Goal: Transaction & Acquisition: Download file/media

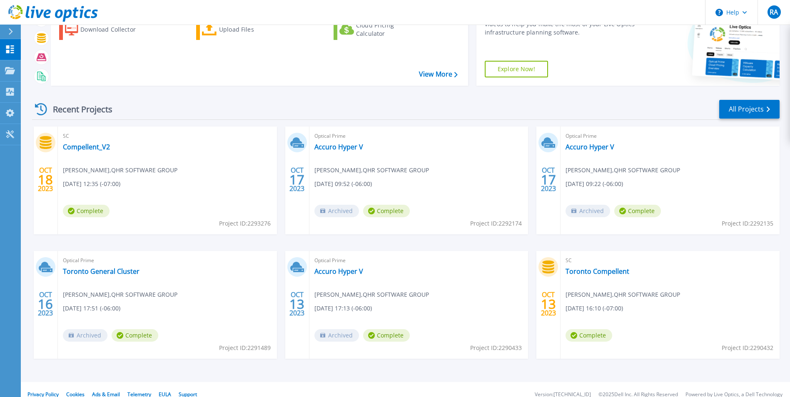
scroll to position [64, 0]
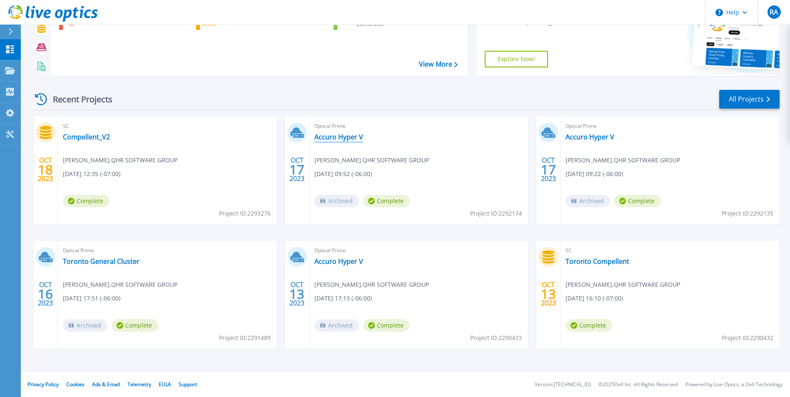
click at [349, 136] on link "Accuro Hyper V" at bounding box center [338, 137] width 49 height 8
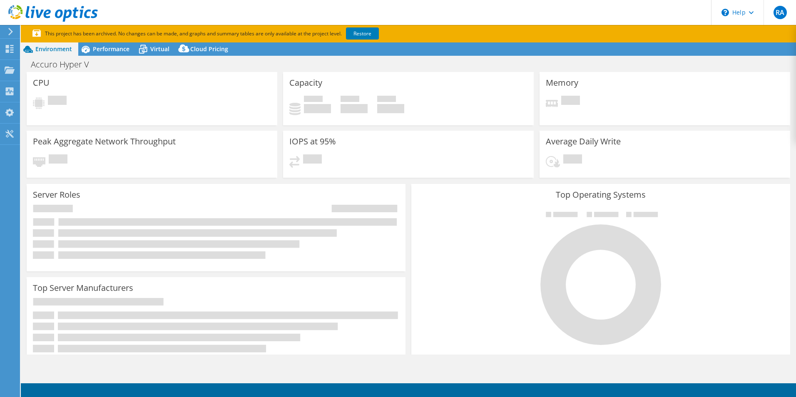
select select "[GEOGRAPHIC_DATA]"
select select "Canada"
select select "USD"
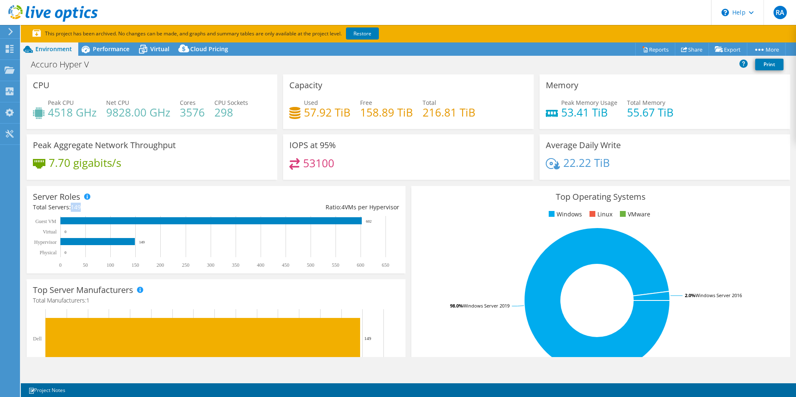
drag, startPoint x: 72, startPoint y: 207, endPoint x: 85, endPoint y: 207, distance: 12.9
click at [85, 207] on div "Total Servers: 149" at bounding box center [124, 207] width 183 height 9
click at [118, 48] on span "Performance" at bounding box center [111, 49] width 37 height 8
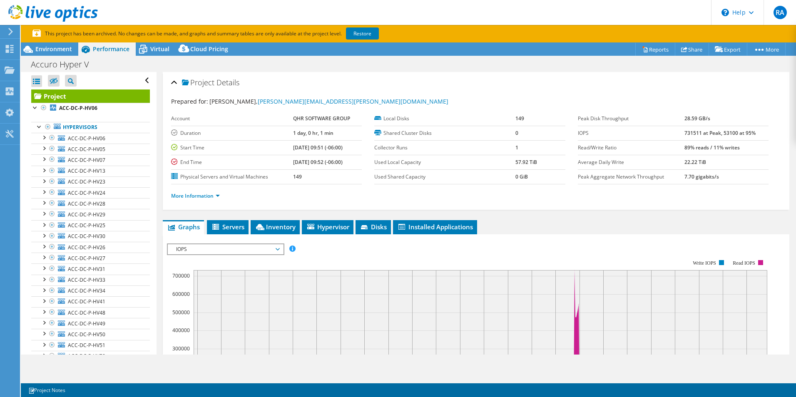
click at [238, 249] on span "IOPS" at bounding box center [225, 250] width 107 height 10
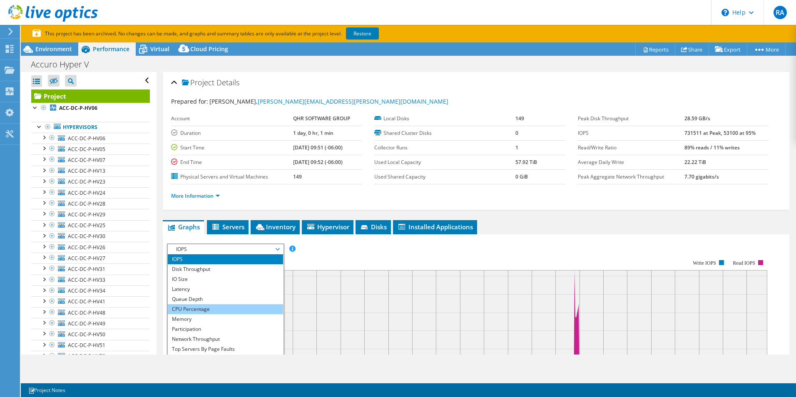
click at [201, 311] on li "CPU Percentage" at bounding box center [225, 309] width 115 height 10
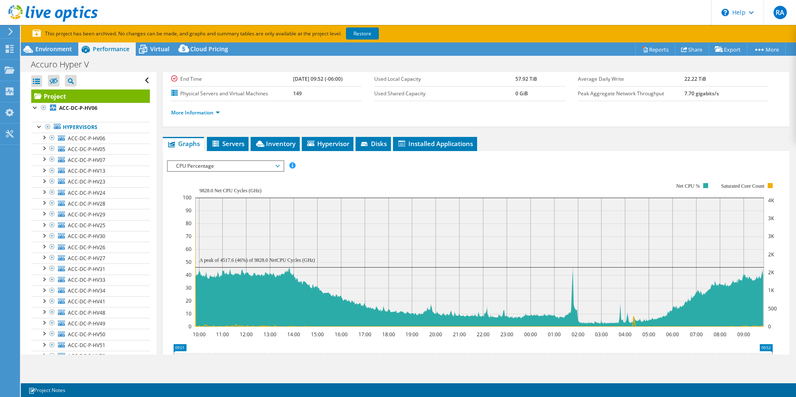
scroll to position [125, 0]
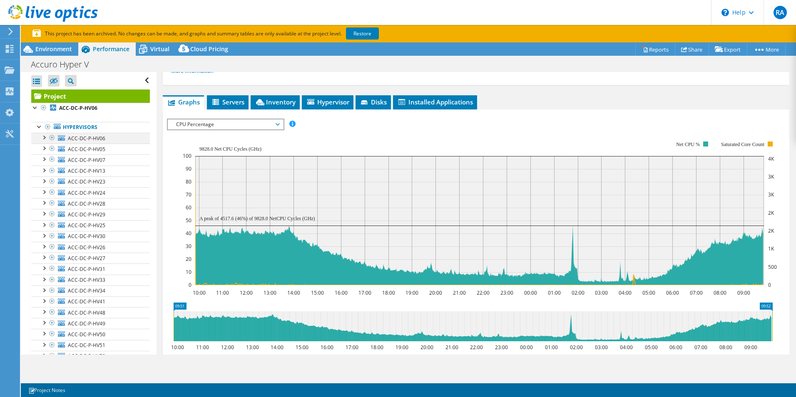
click at [45, 136] on div at bounding box center [44, 137] width 8 height 8
click at [42, 137] on div at bounding box center [44, 137] width 8 height 8
click at [83, 129] on link "Hypervisors" at bounding box center [90, 127] width 119 height 11
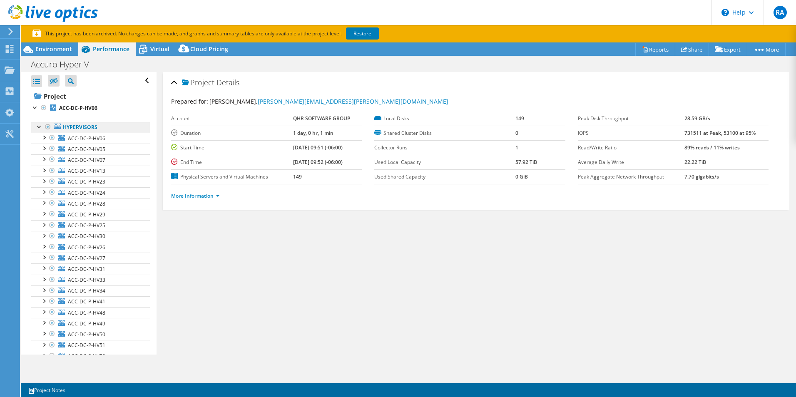
click at [86, 129] on link "Hypervisors" at bounding box center [90, 127] width 119 height 11
click at [217, 195] on link "More Information" at bounding box center [195, 195] width 49 height 7
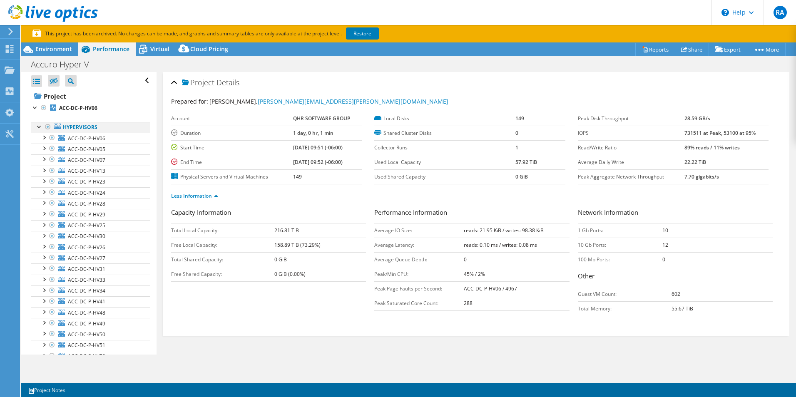
click at [47, 125] on div at bounding box center [48, 127] width 8 height 10
click at [47, 127] on div at bounding box center [48, 127] width 8 height 10
click at [49, 127] on div at bounding box center [48, 127] width 8 height 10
click at [48, 127] on div at bounding box center [48, 127] width 8 height 10
click at [38, 127] on div at bounding box center [39, 126] width 8 height 8
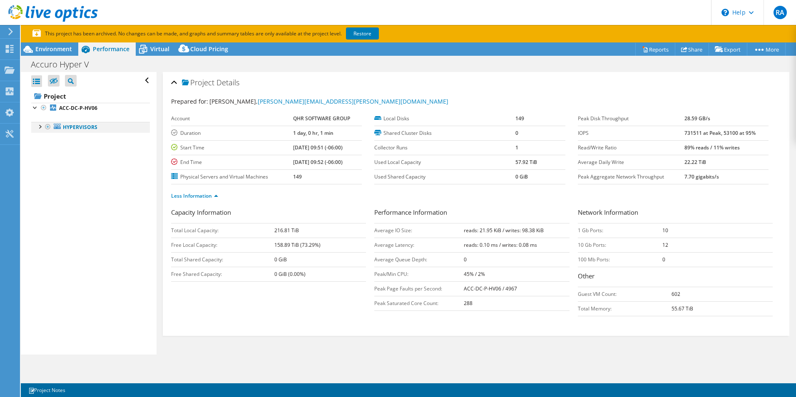
click at [40, 127] on div at bounding box center [39, 126] width 8 height 8
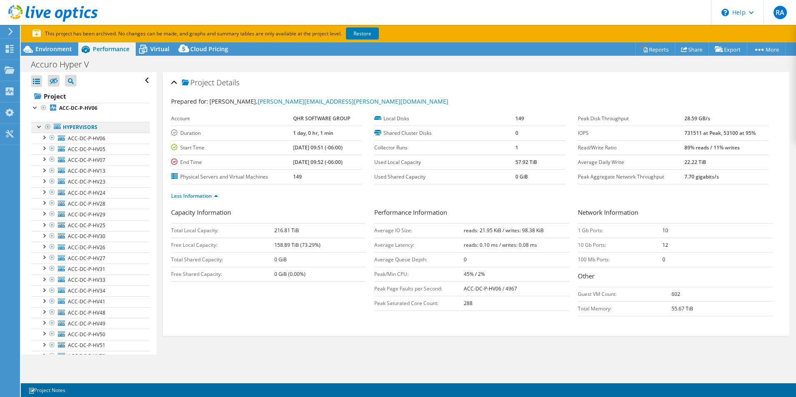
click at [71, 128] on link "Hypervisors" at bounding box center [90, 127] width 119 height 11
click at [94, 129] on link "Hypervisors" at bounding box center [90, 127] width 119 height 11
click at [103, 138] on span "ACC-DC-P-HV06" at bounding box center [86, 138] width 37 height 7
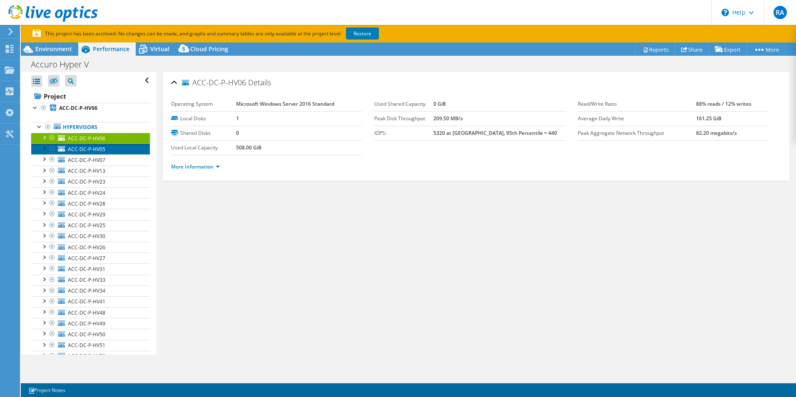
click at [100, 150] on span "ACC-DC-P-HV05" at bounding box center [86, 149] width 37 height 7
click at [196, 169] on link "More Information" at bounding box center [195, 166] width 49 height 7
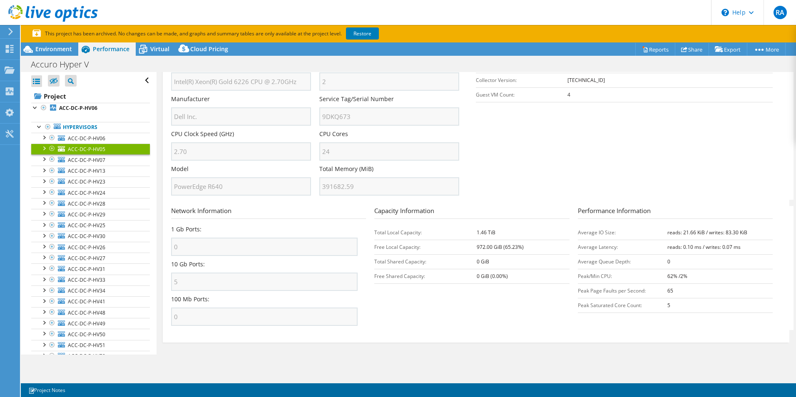
scroll to position [182, 0]
click at [38, 80] on div at bounding box center [36, 81] width 11 height 12
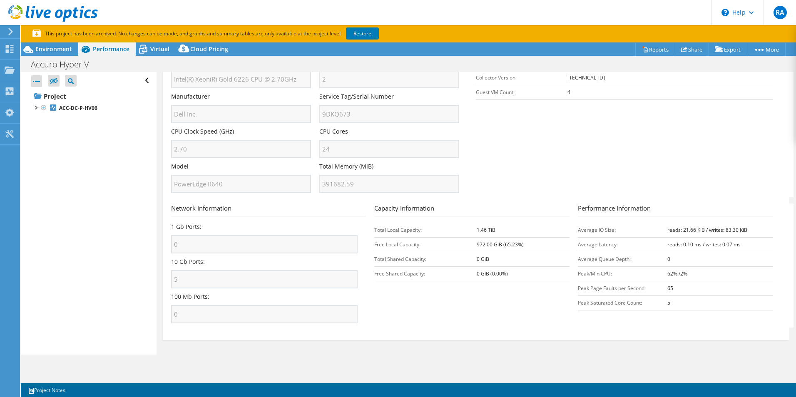
click at [38, 80] on div at bounding box center [36, 81] width 11 height 12
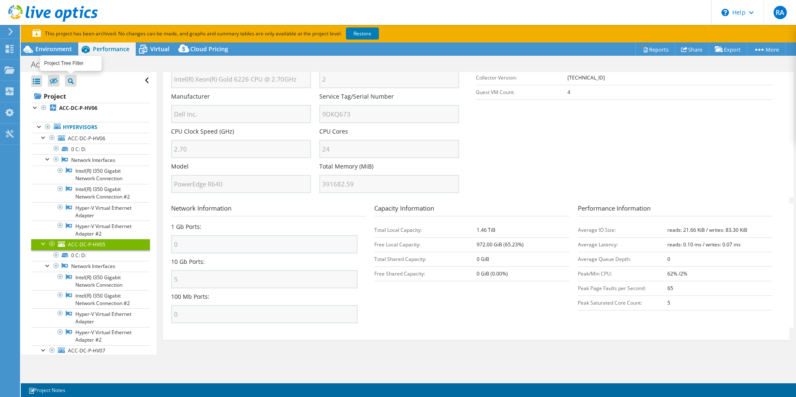
click at [70, 80] on icon at bounding box center [71, 81] width 6 height 6
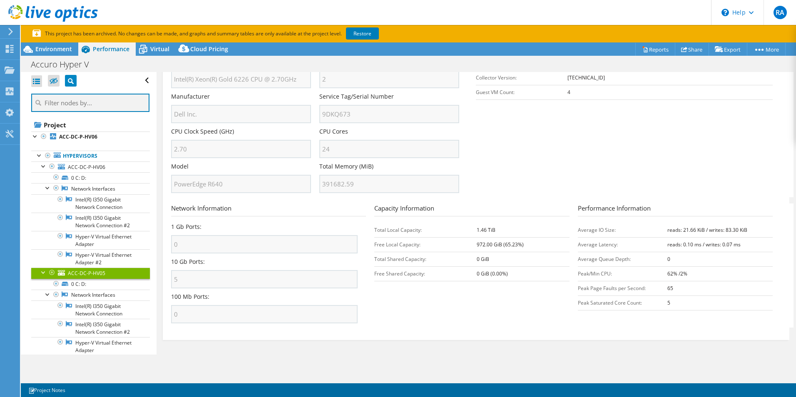
click at [90, 104] on input "text" at bounding box center [90, 103] width 118 height 18
click at [45, 165] on div at bounding box center [44, 166] width 8 height 8
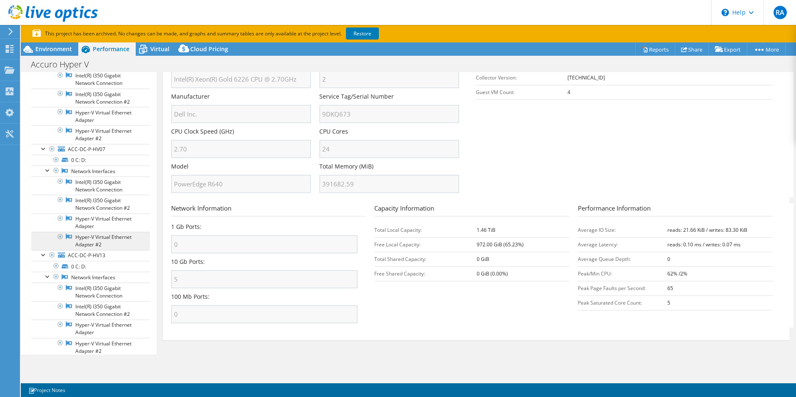
scroll to position [0, 0]
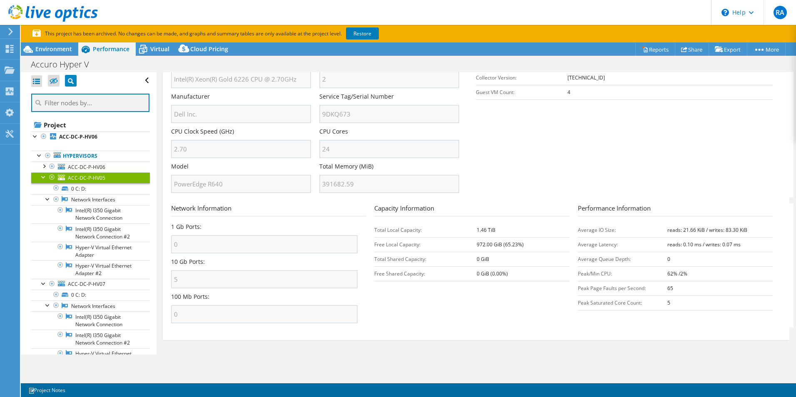
click at [74, 102] on input "text" at bounding box center [90, 103] width 118 height 18
type input "acc-dc-"
click at [39, 158] on div at bounding box center [39, 155] width 8 height 8
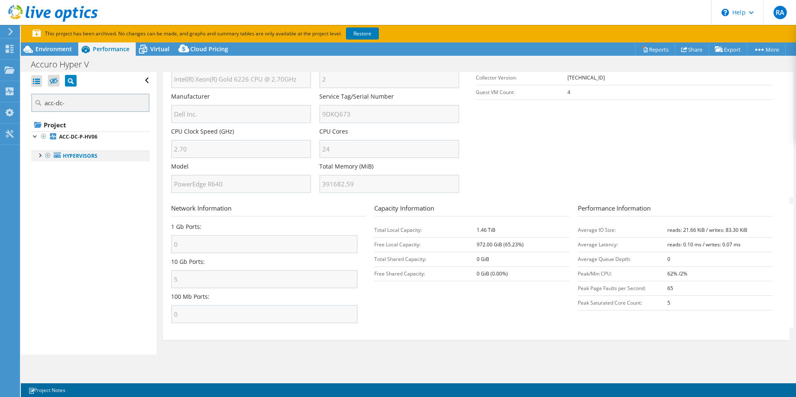
click at [39, 157] on div at bounding box center [39, 155] width 8 height 8
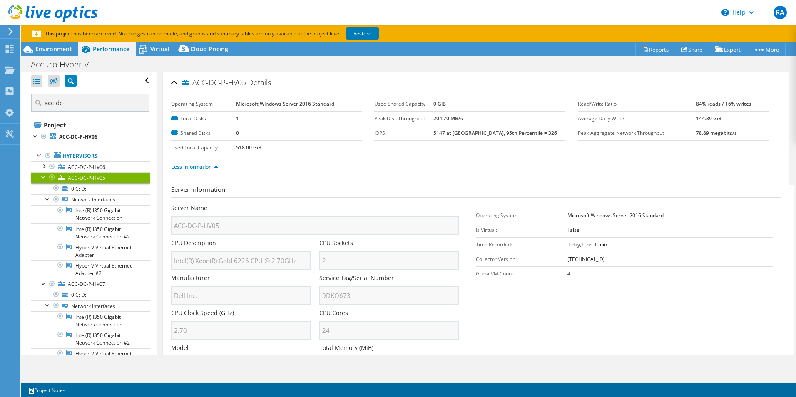
click at [101, 177] on span "ACC-DC-P-HV05" at bounding box center [86, 178] width 37 height 7
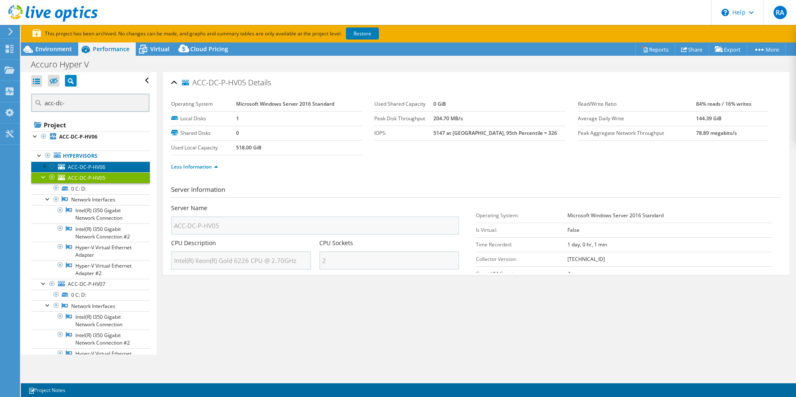
click at [105, 168] on link "ACC-DC-P-HV06" at bounding box center [90, 167] width 119 height 11
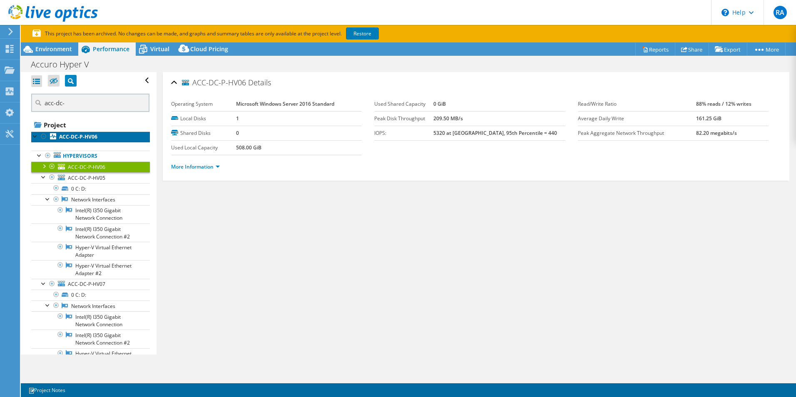
click at [96, 136] on b "ACC-DC-P-HV06" at bounding box center [78, 136] width 38 height 7
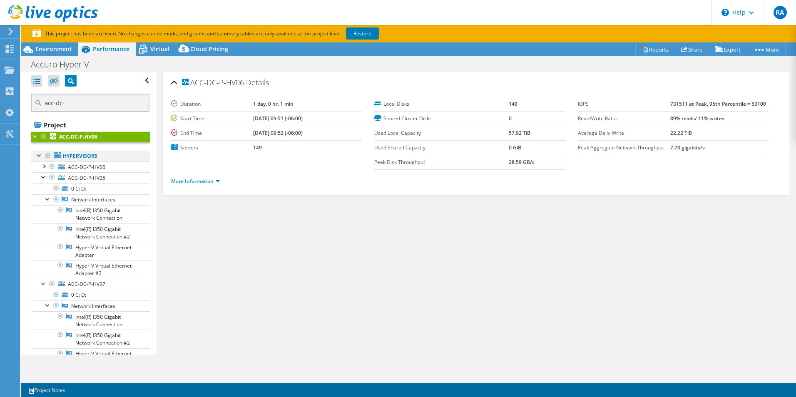
click at [38, 154] on div at bounding box center [39, 155] width 8 height 8
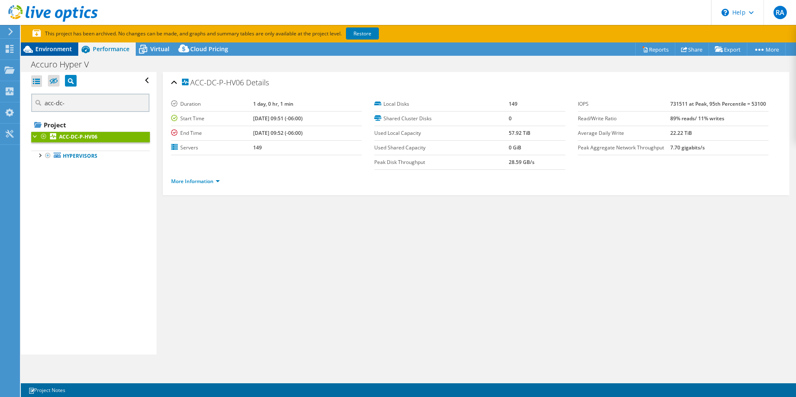
click at [58, 49] on span "Environment" at bounding box center [53, 49] width 37 height 8
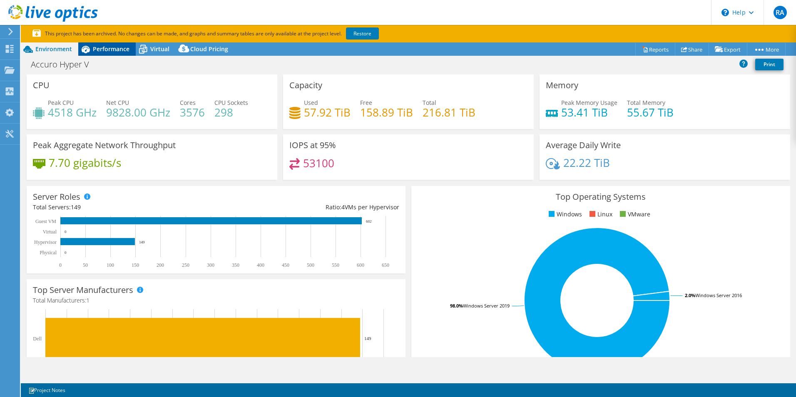
click at [107, 50] on span "Performance" at bounding box center [111, 49] width 37 height 8
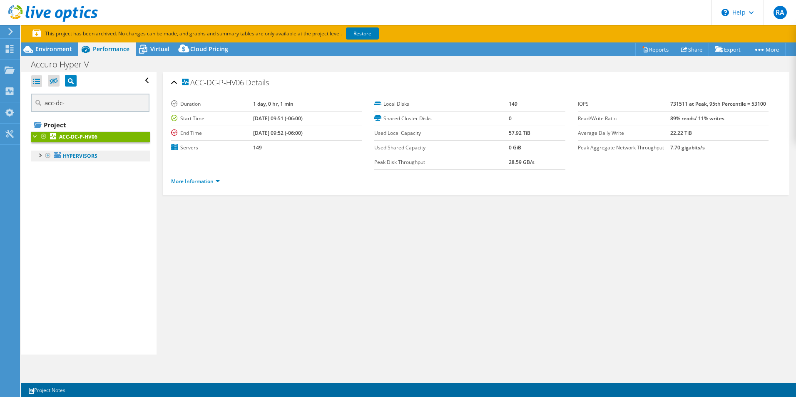
click at [78, 157] on link "Hypervisors" at bounding box center [90, 156] width 119 height 11
click at [177, 81] on h2 "ACC-DC-P-HV06 Details" at bounding box center [220, 82] width 98 height 17
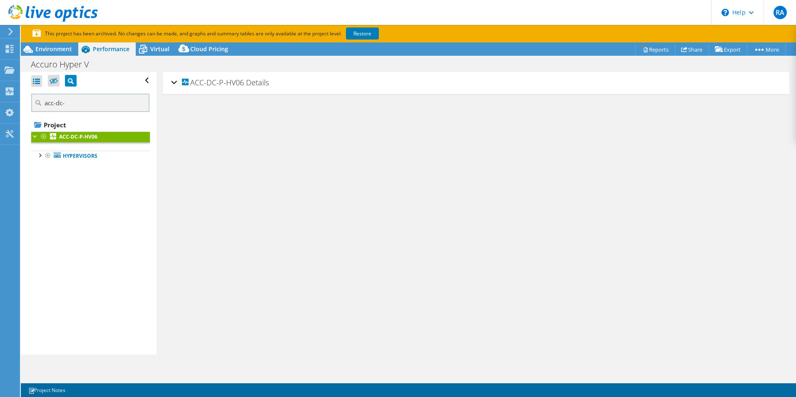
click at [173, 81] on div "ACC-DC-P-HV06 Details" at bounding box center [476, 83] width 610 height 18
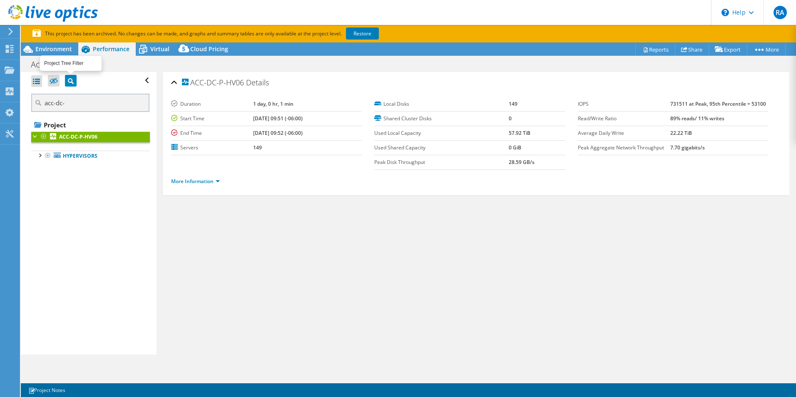
click at [70, 80] on icon at bounding box center [71, 81] width 6 height 6
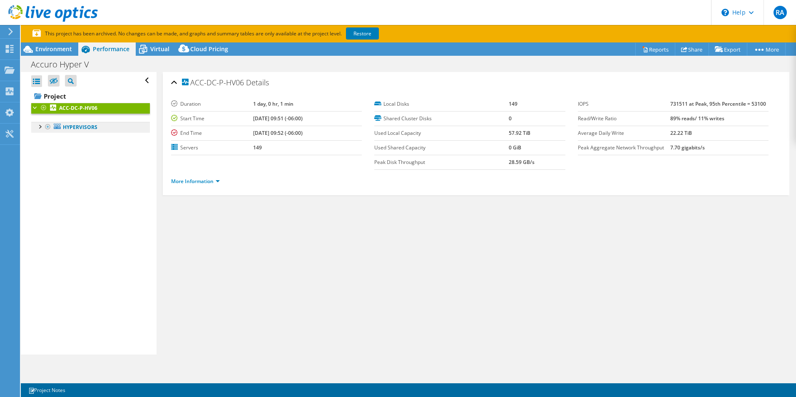
click at [77, 127] on link "Hypervisors" at bounding box center [90, 127] width 119 height 11
click at [39, 128] on div at bounding box center [39, 126] width 8 height 8
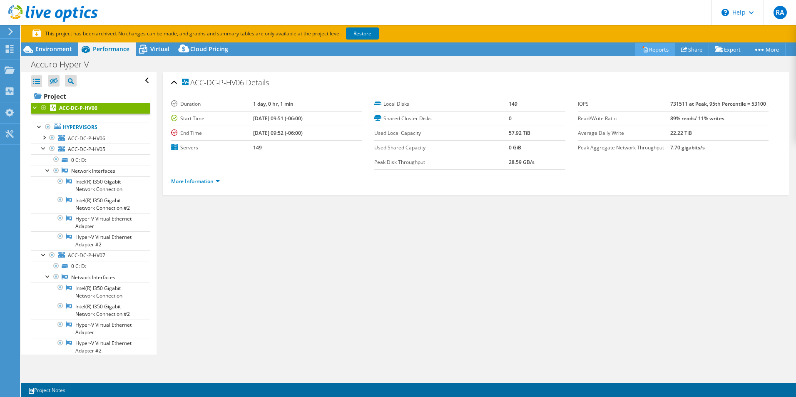
click at [651, 52] on link "Reports" at bounding box center [656, 49] width 40 height 13
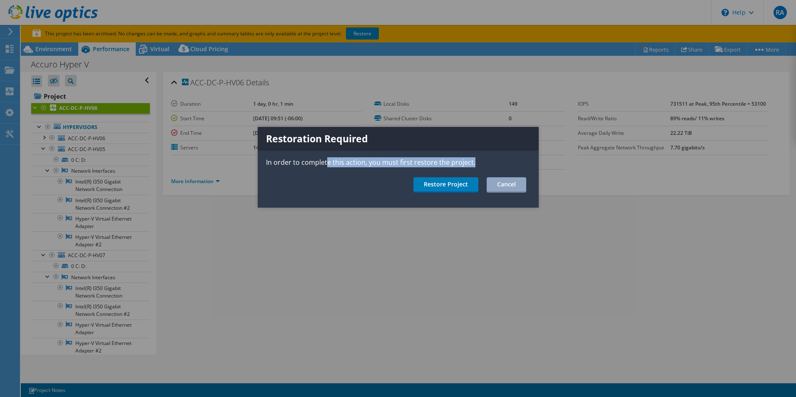
drag, startPoint x: 325, startPoint y: 164, endPoint x: 467, endPoint y: 170, distance: 141.3
click at [467, 170] on div "Restoration Required In order to complete this action, you must first restore t…" at bounding box center [398, 167] width 281 height 81
drag, startPoint x: 467, startPoint y: 170, endPoint x: 358, endPoint y: 180, distance: 108.7
click at [358, 180] on ul "Restore Project Cancel" at bounding box center [398, 184] width 281 height 15
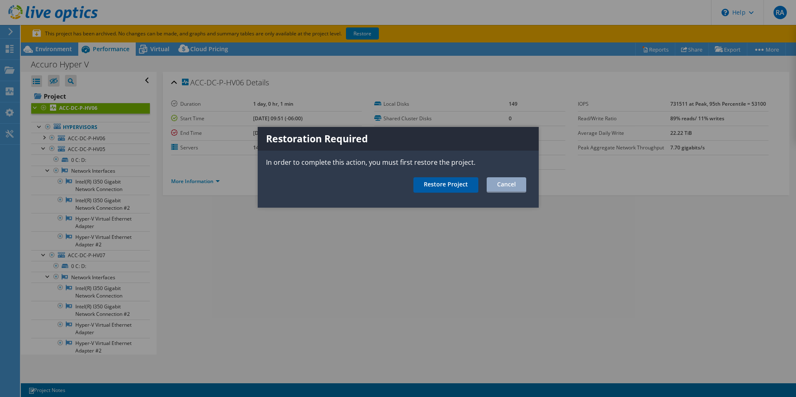
click at [449, 188] on link "Restore Project" at bounding box center [446, 184] width 65 height 15
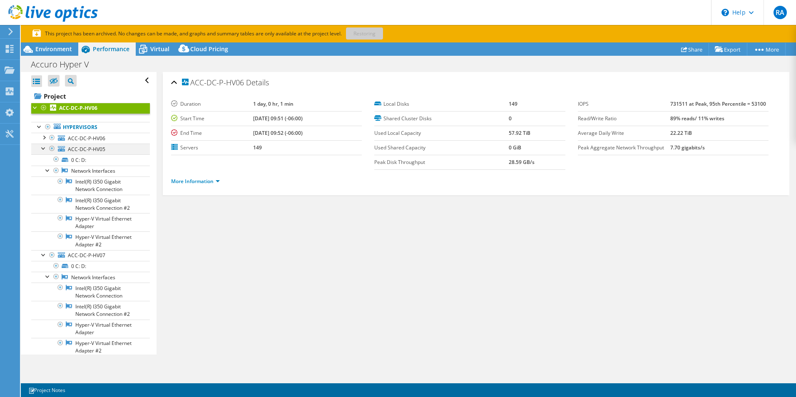
click at [40, 149] on div at bounding box center [44, 148] width 8 height 8
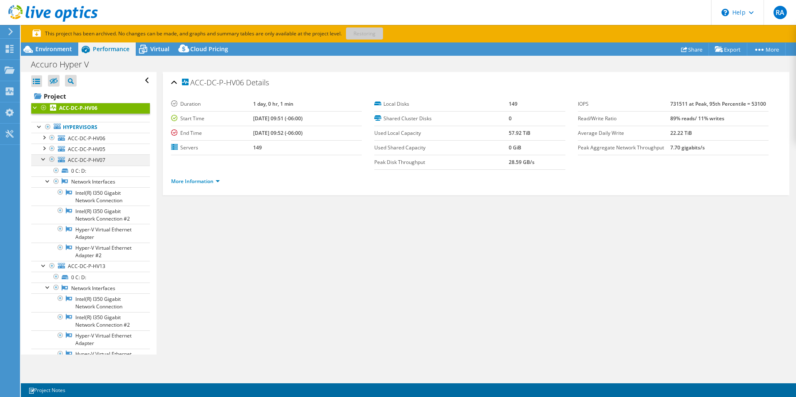
click at [44, 161] on div at bounding box center [44, 159] width 8 height 8
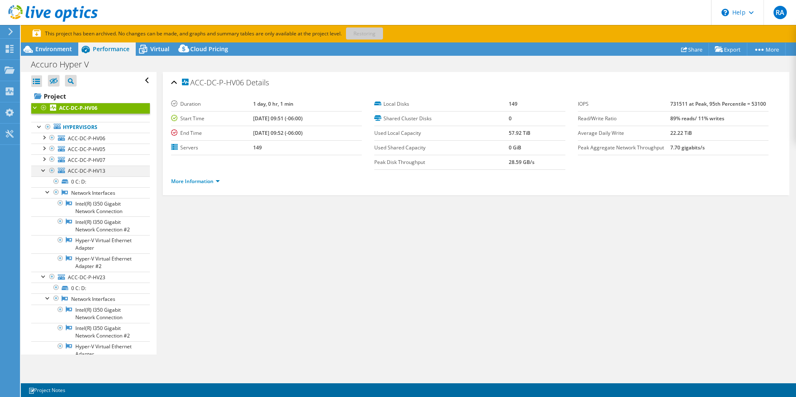
click at [45, 173] on div at bounding box center [44, 170] width 8 height 8
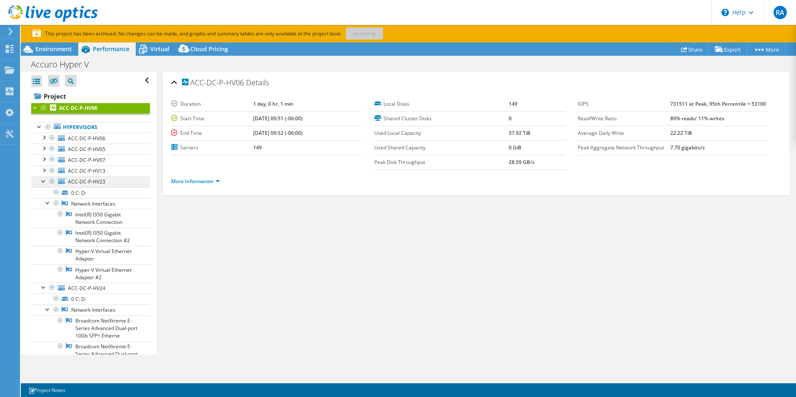
click at [45, 182] on div at bounding box center [44, 181] width 8 height 8
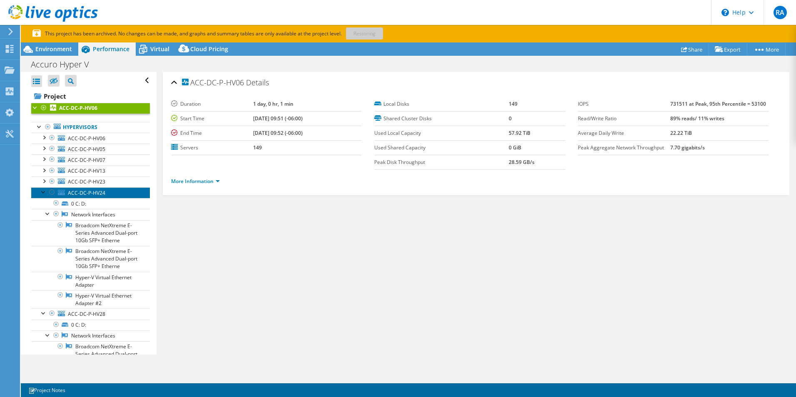
click at [92, 193] on span "ACC-DC-P-HV24" at bounding box center [86, 193] width 37 height 7
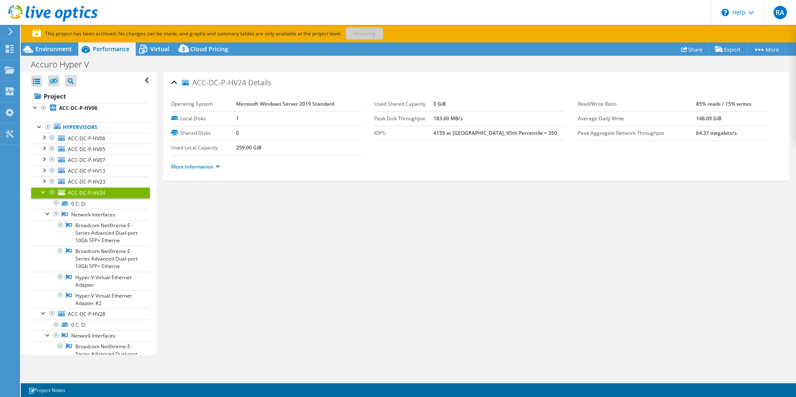
click at [224, 167] on li "More Information" at bounding box center [198, 166] width 54 height 9
click at [219, 166] on link "More Information" at bounding box center [195, 166] width 49 height 7
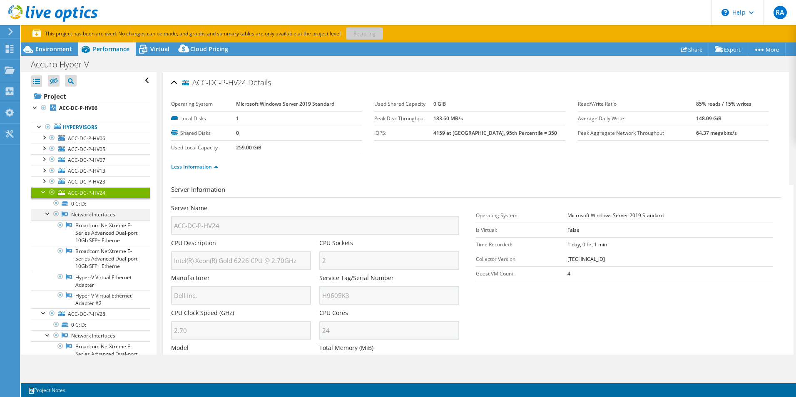
click at [45, 214] on div at bounding box center [48, 213] width 8 height 8
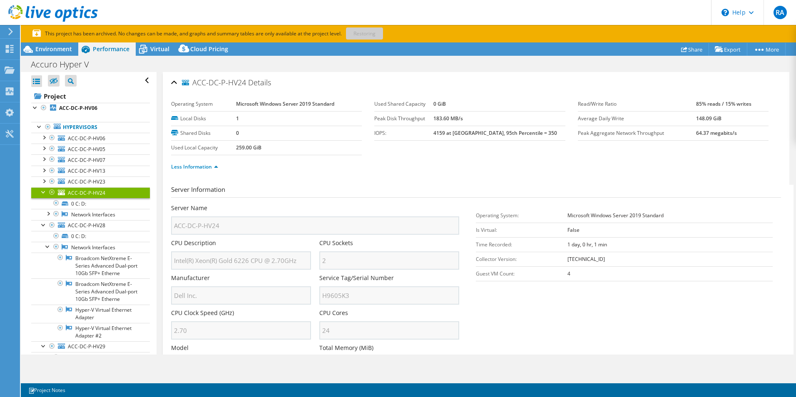
click at [97, 192] on span "ACC-DC-P-HV24" at bounding box center [86, 193] width 37 height 7
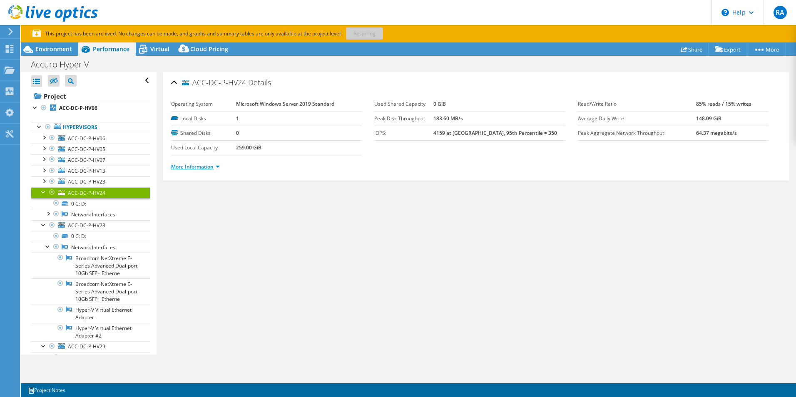
click at [217, 164] on link "More Information" at bounding box center [195, 166] width 49 height 7
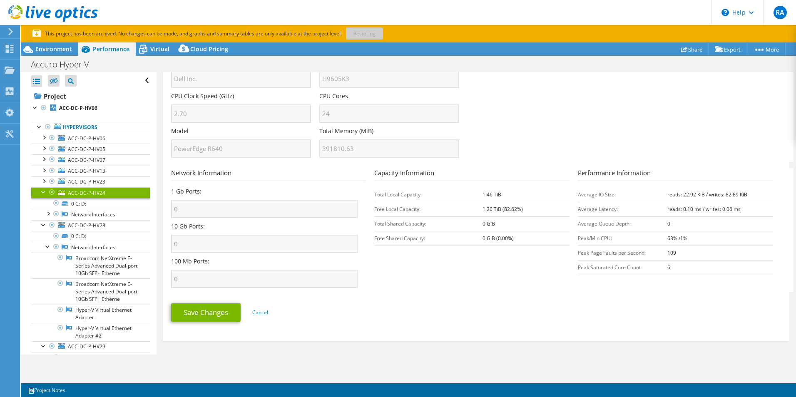
scroll to position [218, 0]
click at [40, 192] on div at bounding box center [44, 191] width 8 height 8
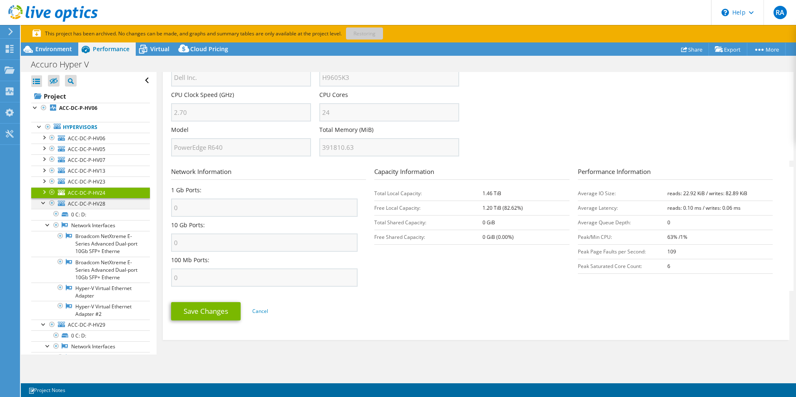
click at [44, 202] on div at bounding box center [44, 202] width 8 height 8
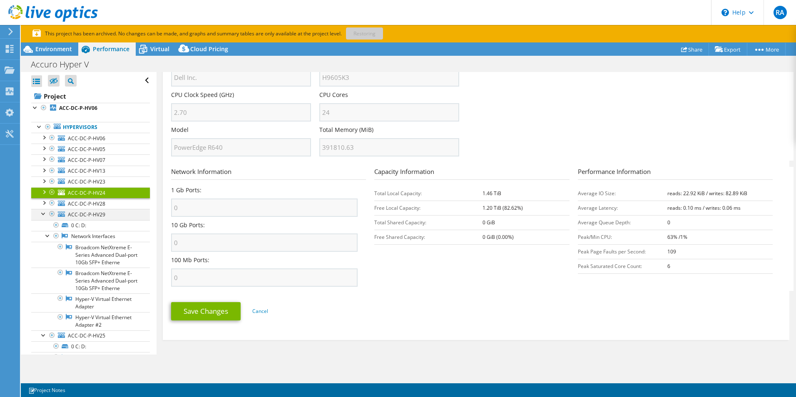
click at [41, 212] on div at bounding box center [44, 213] width 8 height 8
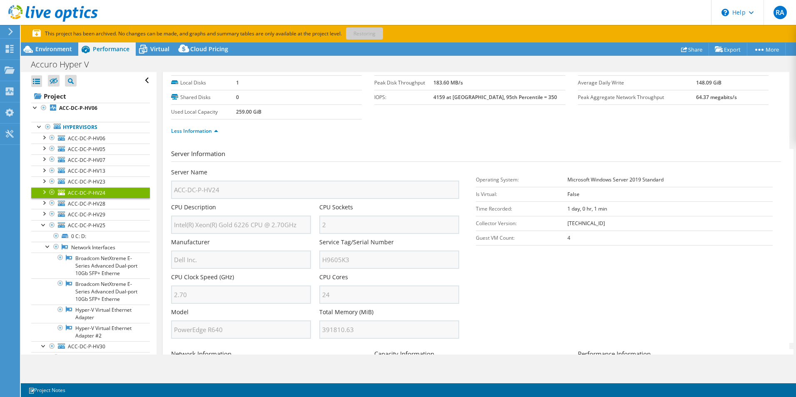
scroll to position [0, 0]
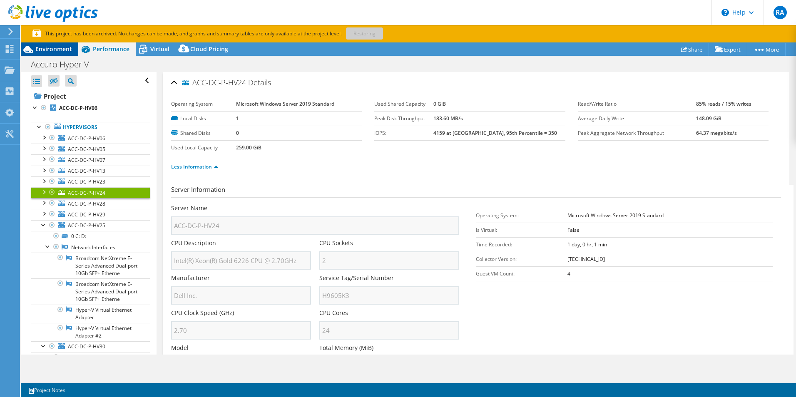
click at [62, 50] on span "Environment" at bounding box center [53, 49] width 37 height 8
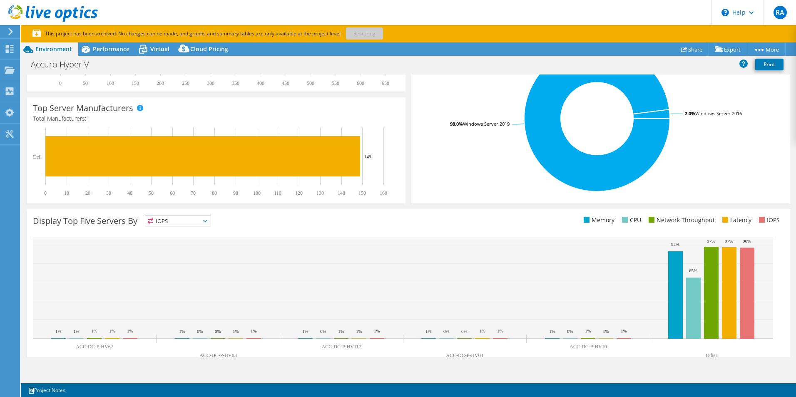
scroll to position [202, 0]
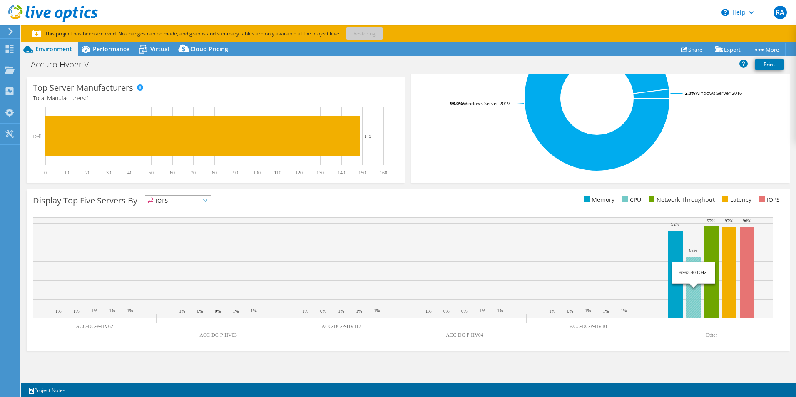
click at [695, 282] on rect at bounding box center [693, 287] width 15 height 61
click at [196, 197] on span "IOPS" at bounding box center [177, 201] width 65 height 10
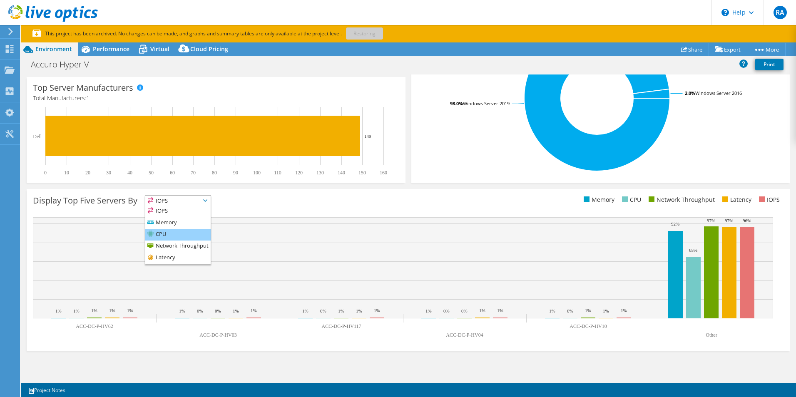
click at [184, 236] on li "CPU" at bounding box center [177, 235] width 65 height 12
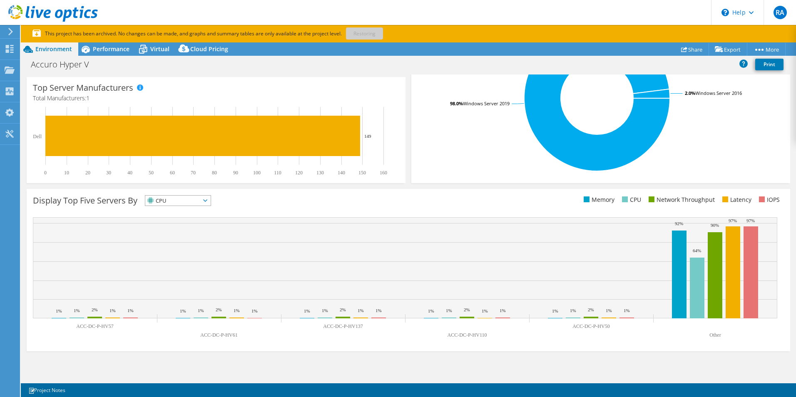
click at [313, 195] on div "Display Top Five Servers By CPU IOPS" at bounding box center [409, 270] width 764 height 162
click at [256, 206] on div "Display Top Five Servers By CPU IOPS" at bounding box center [221, 202] width 376 height 14
click at [195, 202] on span "CPU" at bounding box center [172, 201] width 55 height 10
click at [183, 233] on li "CPU" at bounding box center [177, 235] width 65 height 12
click at [288, 205] on div "Display Top Five Servers By CPU IOPS" at bounding box center [221, 202] width 376 height 14
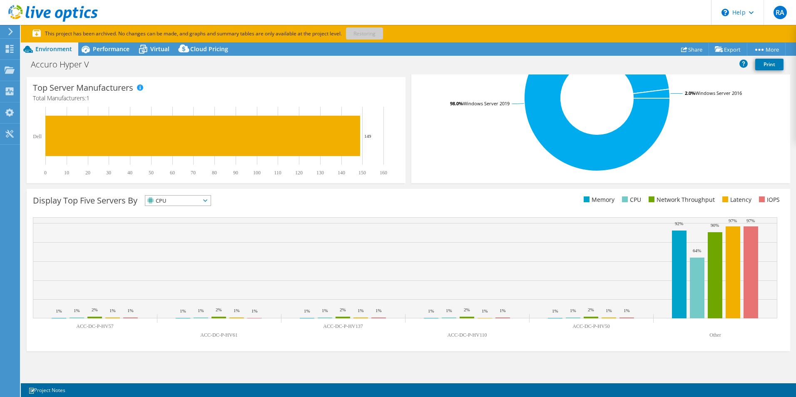
click at [195, 205] on span "CPU" at bounding box center [172, 201] width 55 height 10
click at [196, 212] on li "IOPS" at bounding box center [177, 212] width 65 height 12
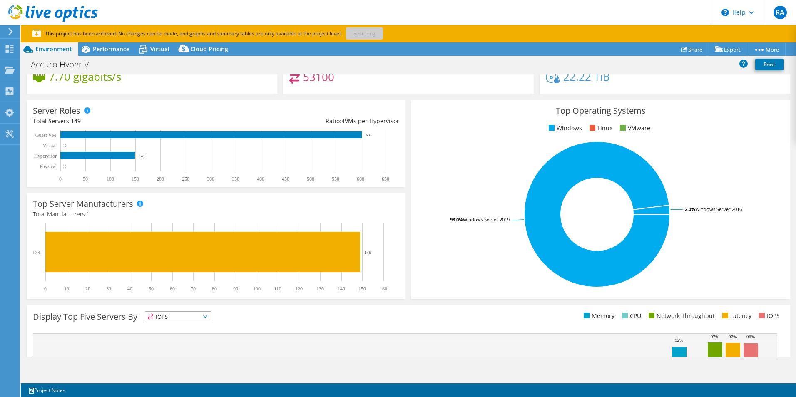
scroll to position [0, 0]
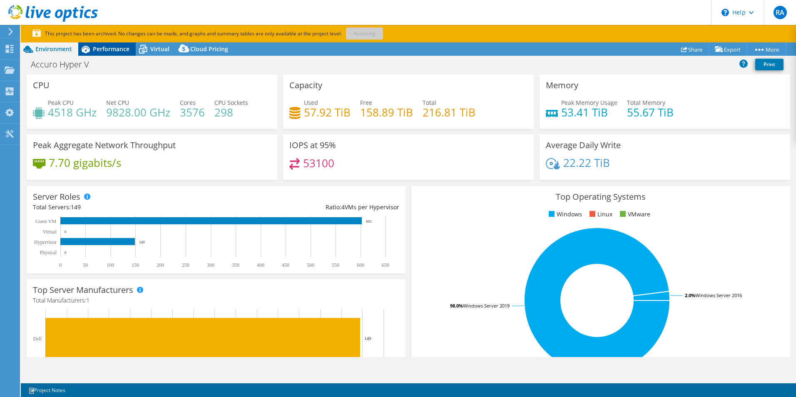
click at [107, 46] on span "Performance" at bounding box center [111, 49] width 37 height 8
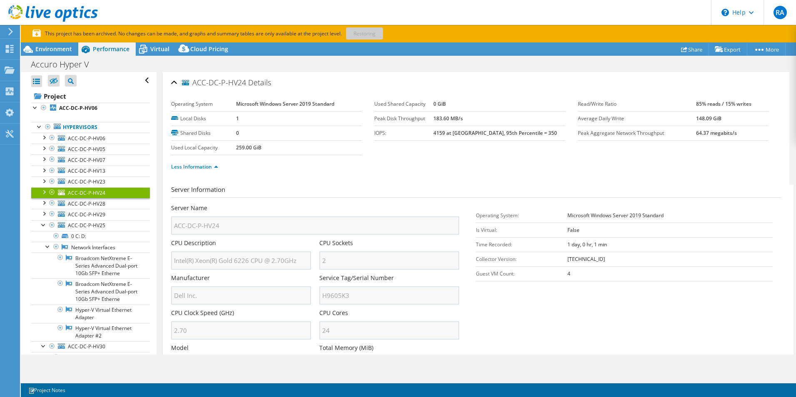
click at [11, 29] on icon at bounding box center [10, 31] width 6 height 7
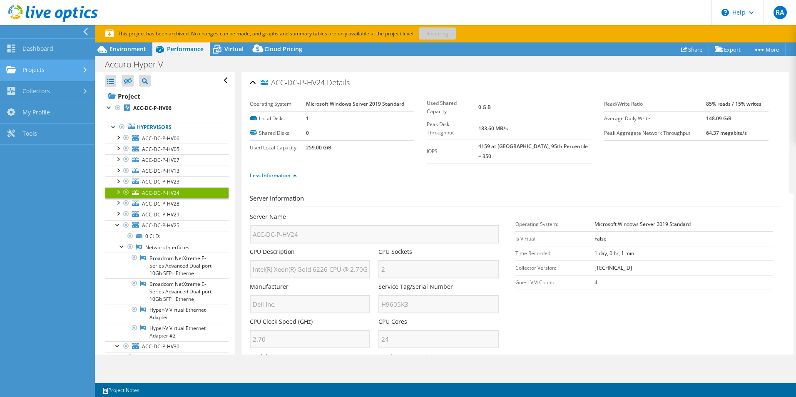
click at [61, 68] on link "Projects" at bounding box center [47, 70] width 95 height 21
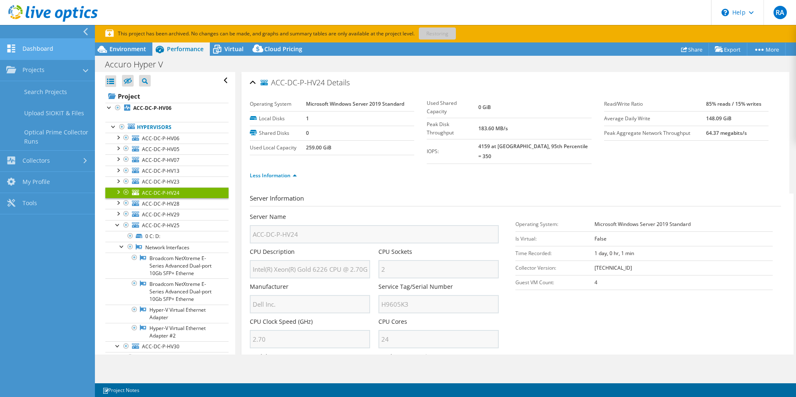
click at [38, 49] on link "Dashboard" at bounding box center [47, 49] width 95 height 21
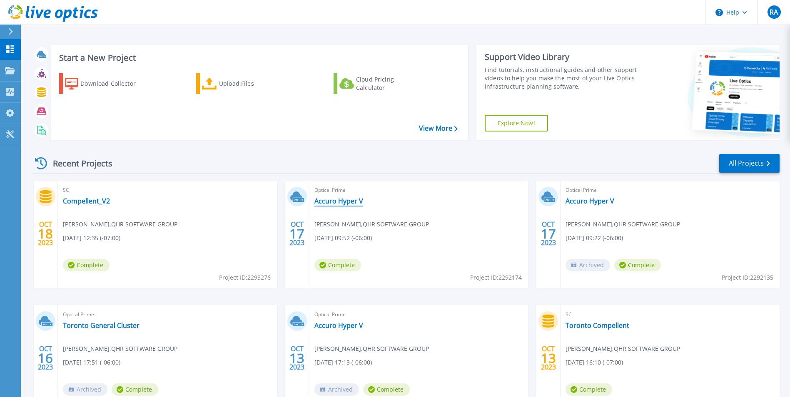
click at [343, 199] on link "Accuro Hyper V" at bounding box center [338, 201] width 49 height 8
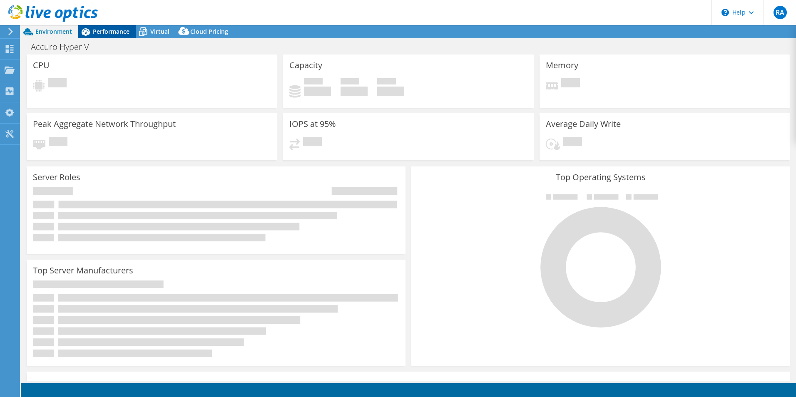
select select "[GEOGRAPHIC_DATA]"
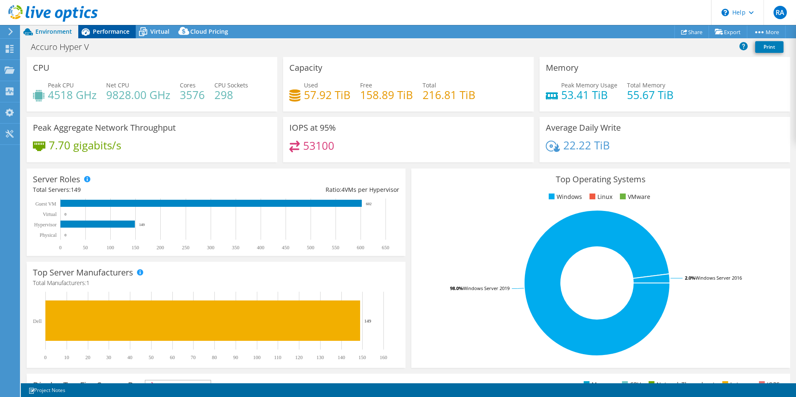
click at [110, 33] on span "Performance" at bounding box center [111, 31] width 37 height 8
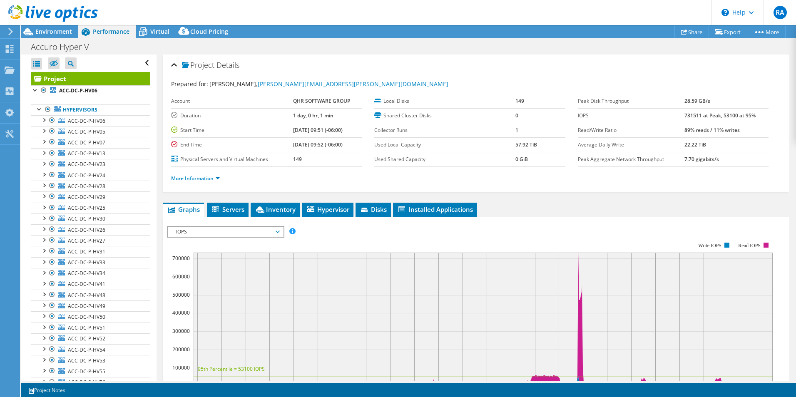
click at [227, 232] on span "IOPS" at bounding box center [225, 232] width 107 height 10
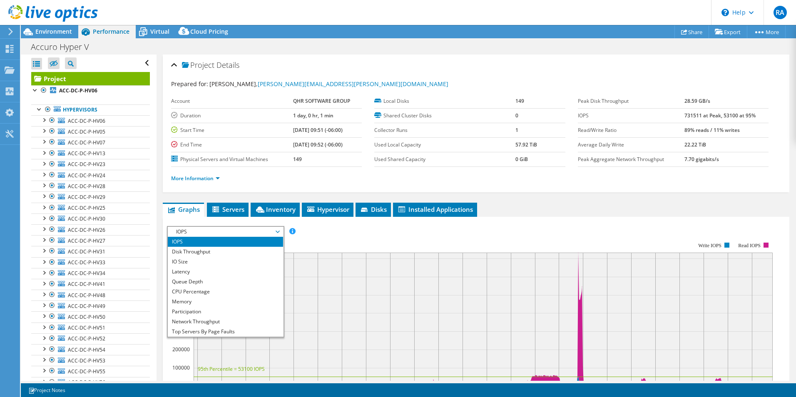
click at [573, 193] on div "Project Details Prepared for: Shane Hibberd, shane.hibberd@qhrtech.com Account …" at bounding box center [476, 312] width 639 height 514
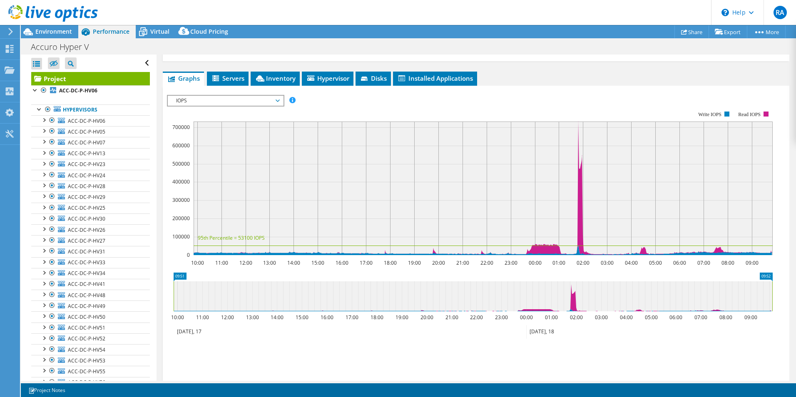
scroll to position [167, 0]
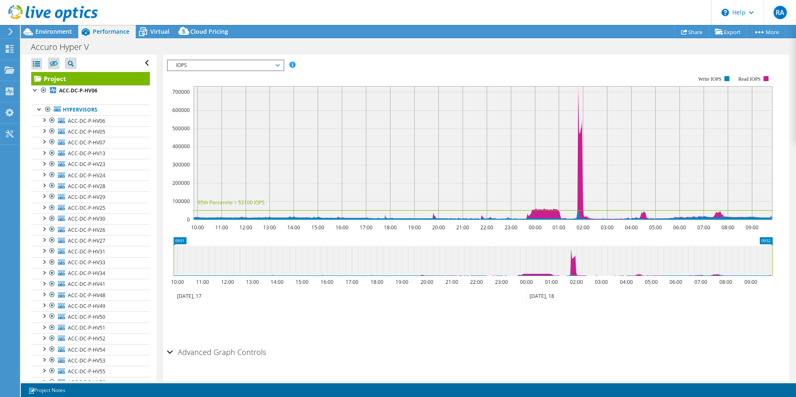
click at [238, 68] on span "IOPS" at bounding box center [225, 65] width 107 height 10
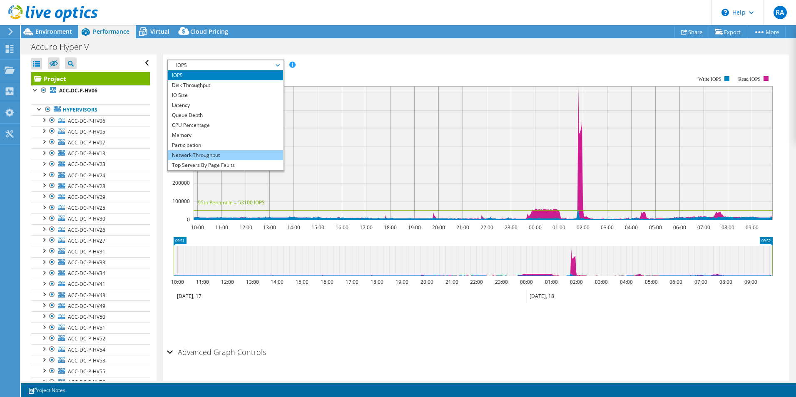
click at [209, 157] on li "Network Throughput" at bounding box center [225, 155] width 115 height 10
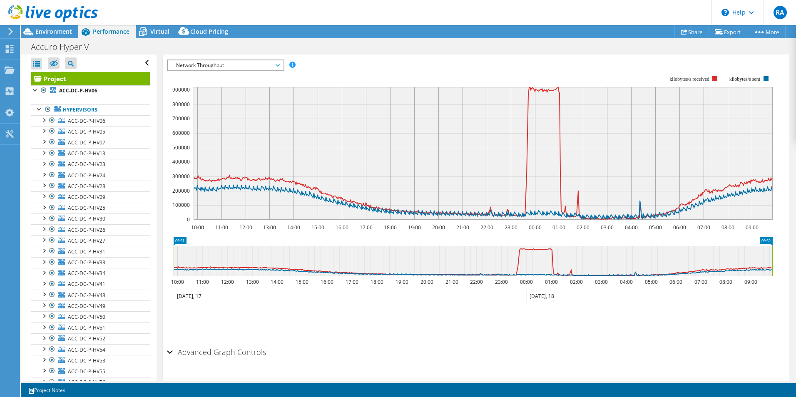
click at [267, 66] on span "Network Throughput" at bounding box center [225, 65] width 107 height 10
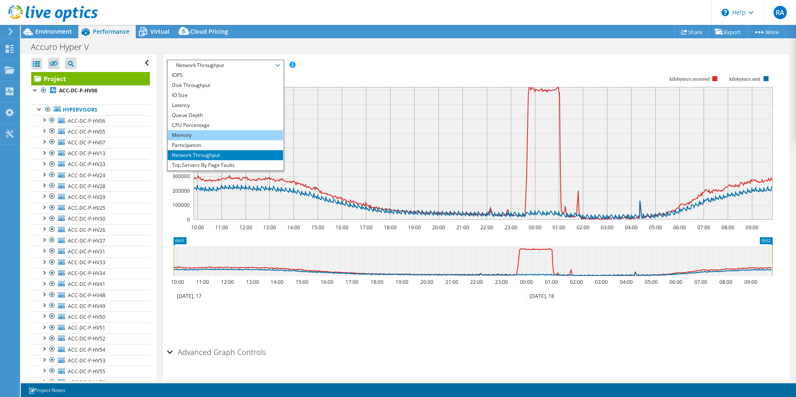
click at [236, 136] on li "Memory" at bounding box center [225, 135] width 115 height 10
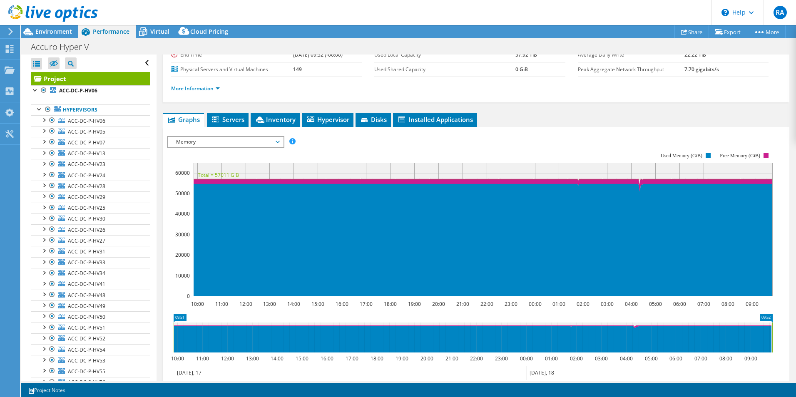
scroll to position [83, 0]
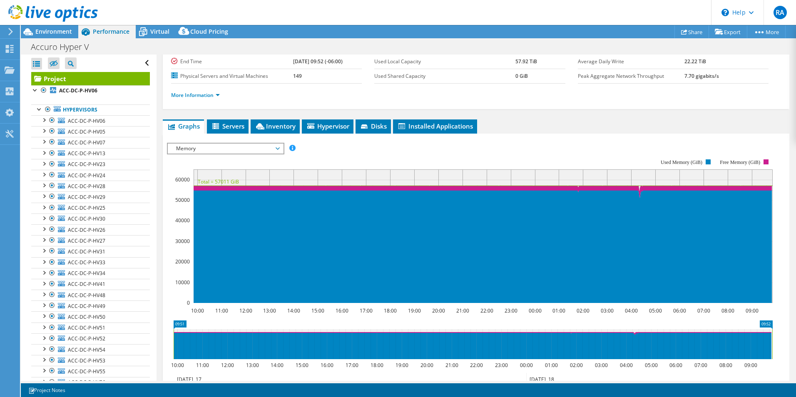
drag, startPoint x: 260, startPoint y: 145, endPoint x: 259, endPoint y: 150, distance: 4.7
click at [260, 146] on span "Memory" at bounding box center [225, 149] width 107 height 10
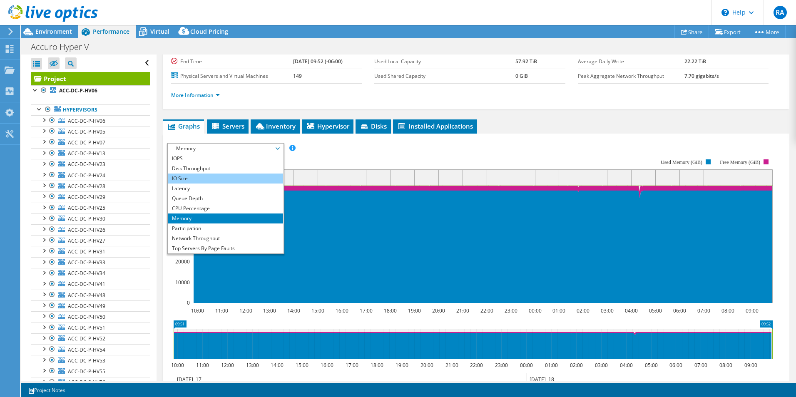
click at [230, 177] on li "IO Size" at bounding box center [225, 179] width 115 height 10
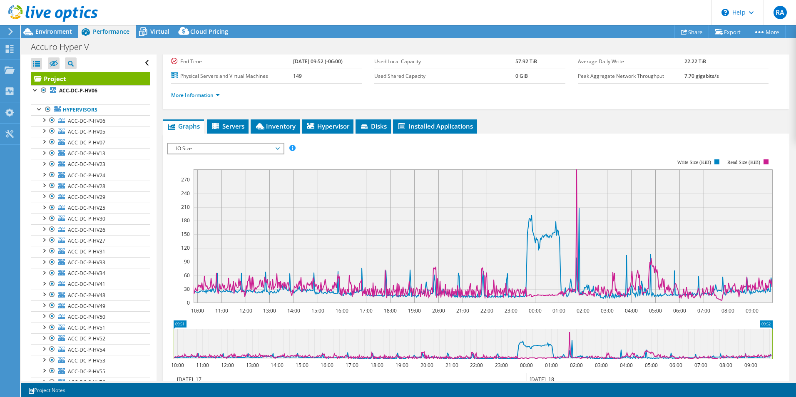
click at [230, 148] on span "IO Size" at bounding box center [225, 149] width 107 height 10
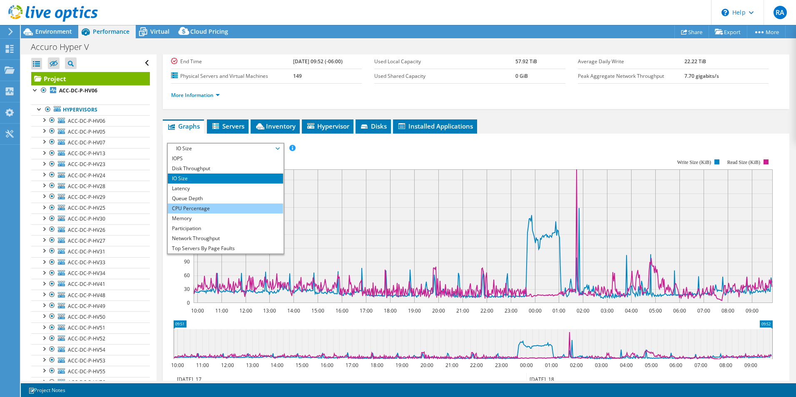
click at [240, 207] on li "CPU Percentage" at bounding box center [225, 209] width 115 height 10
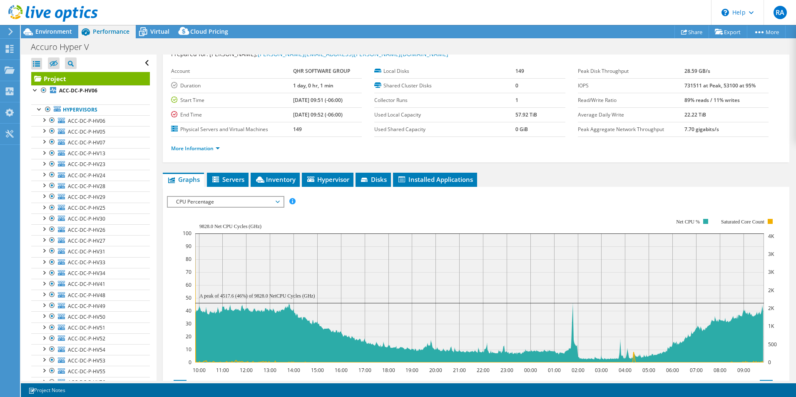
scroll to position [0, 0]
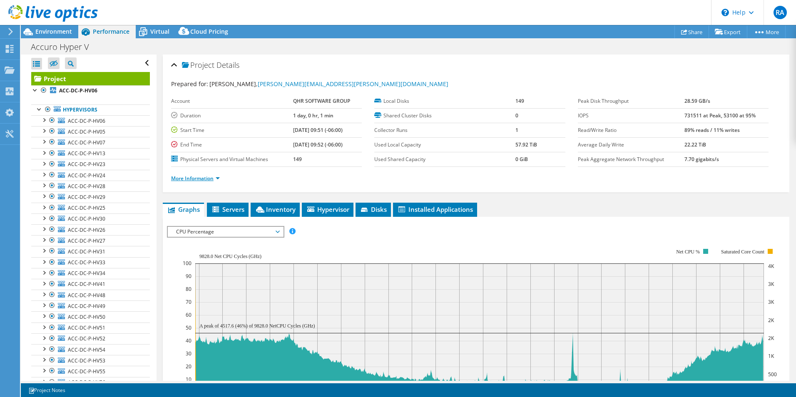
click at [215, 176] on link "More Information" at bounding box center [195, 178] width 49 height 7
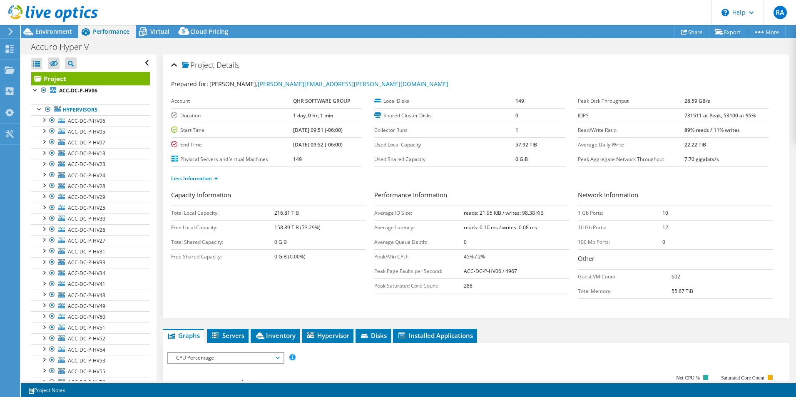
click at [327, 57] on div "Project Details" at bounding box center [476, 66] width 610 height 18
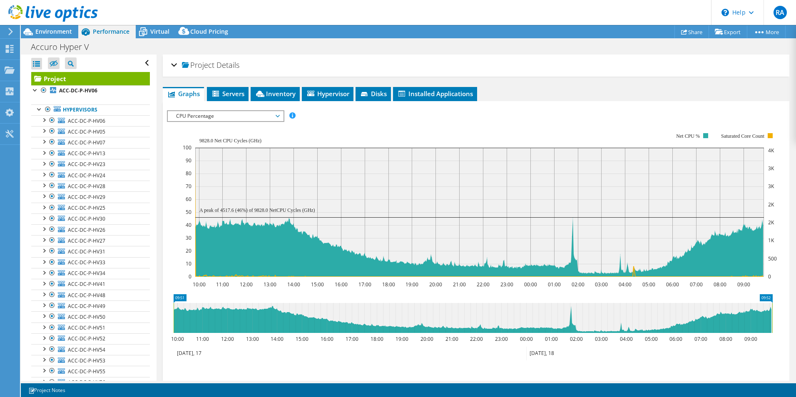
click at [246, 57] on div "Project Details" at bounding box center [476, 66] width 610 height 18
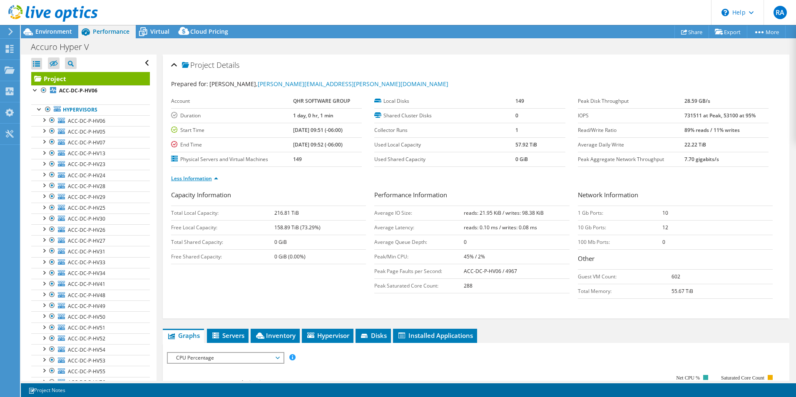
click at [214, 179] on link "Less Information" at bounding box center [194, 178] width 47 height 7
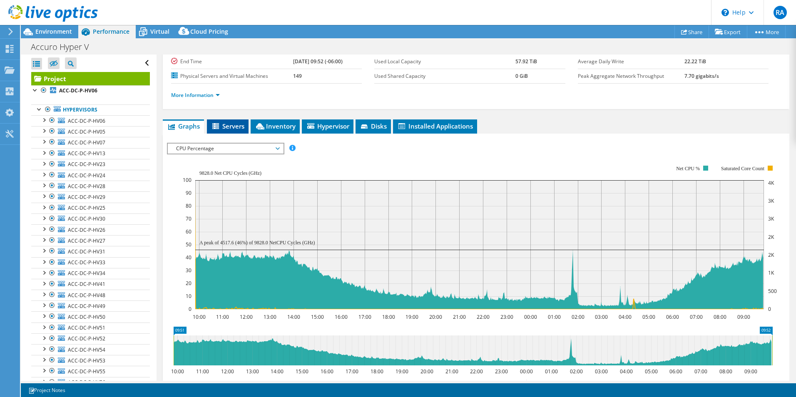
click at [220, 125] on icon at bounding box center [216, 126] width 8 height 7
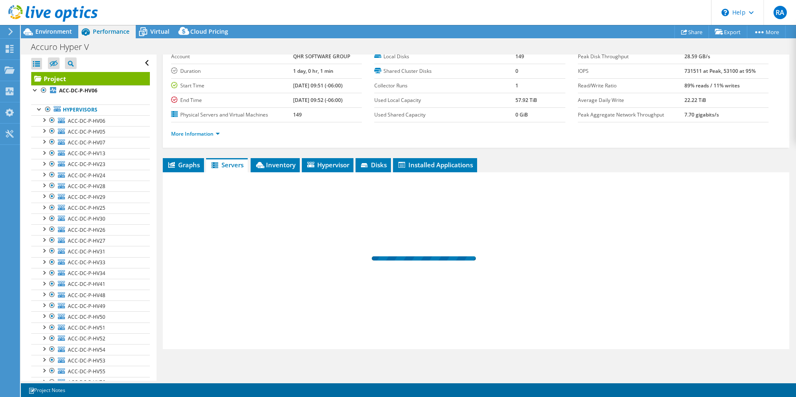
scroll to position [45, 0]
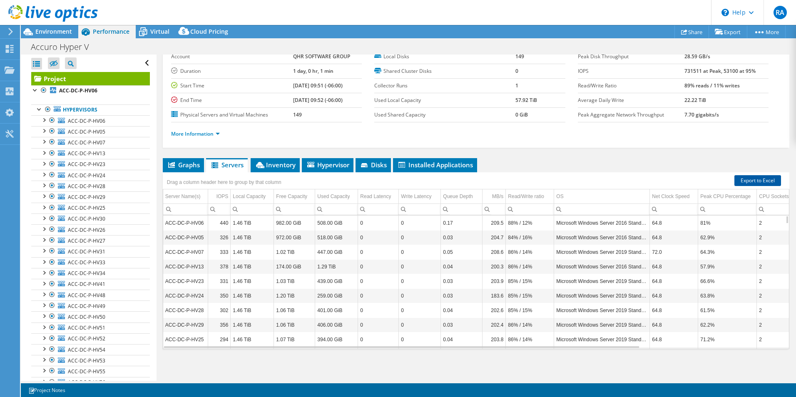
click at [754, 179] on link "Export to Excel" at bounding box center [758, 180] width 47 height 11
click at [195, 227] on td "ACC-DC-P-HV06" at bounding box center [185, 223] width 45 height 15
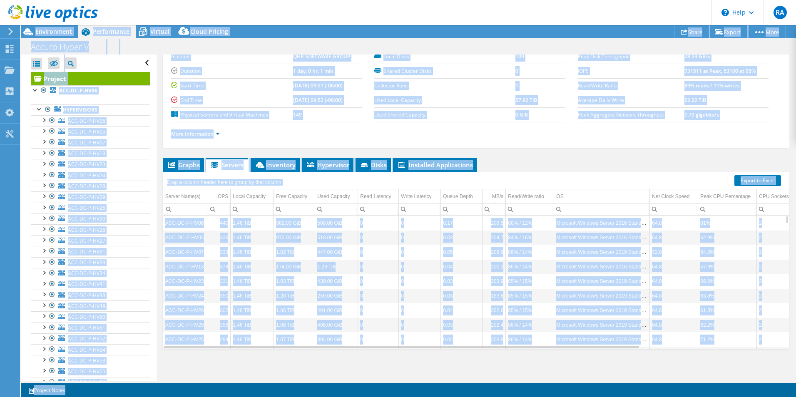
click at [238, 241] on td "1.46 TiB" at bounding box center [252, 237] width 43 height 15
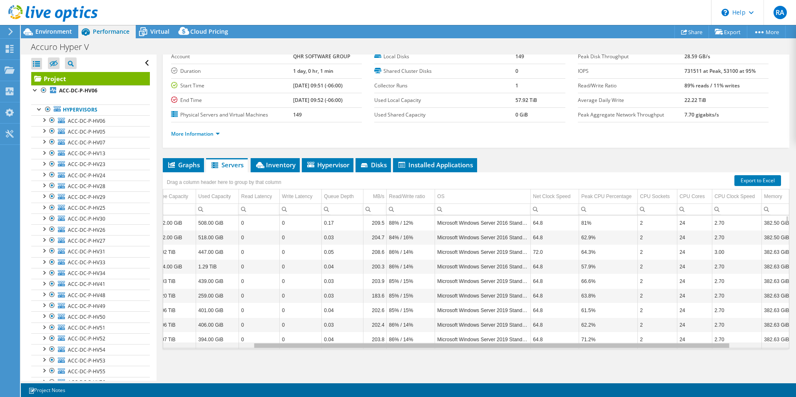
scroll to position [0, 185]
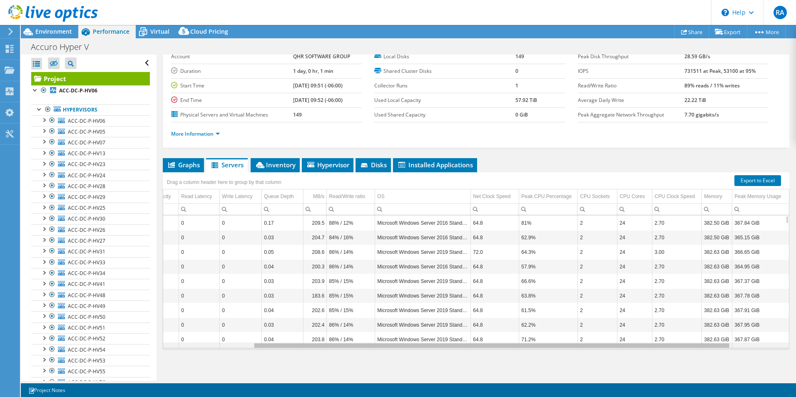
drag, startPoint x: 572, startPoint y: 347, endPoint x: 722, endPoint y: 350, distance: 149.6
click at [722, 350] on body "RA End User Robert Armstrong robert.armstrong@qhrtech.com QHR SOFTWARE GROUP My…" at bounding box center [398, 198] width 796 height 397
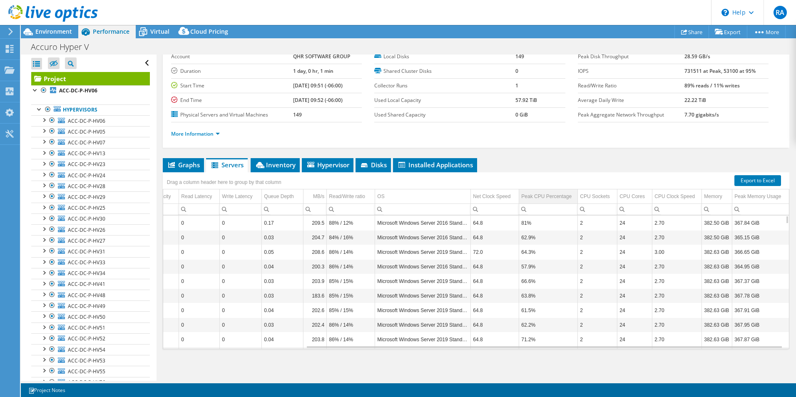
click at [550, 196] on div "Peak CPU Percentage" at bounding box center [547, 197] width 50 height 10
click at [550, 196] on div "Peak CPU Percentage" at bounding box center [545, 197] width 47 height 10
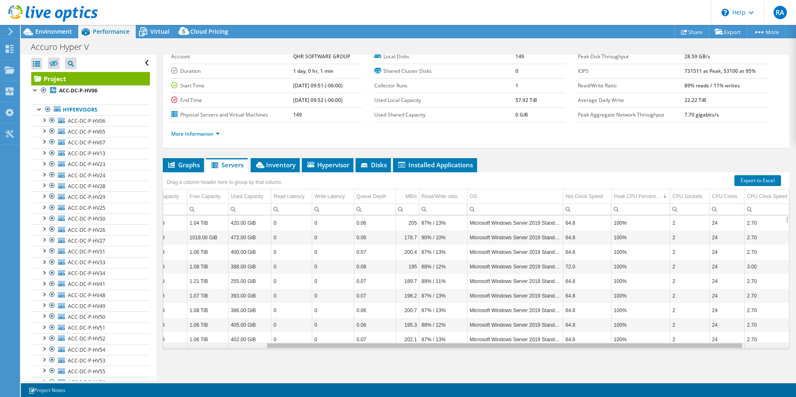
scroll to position [0, 0]
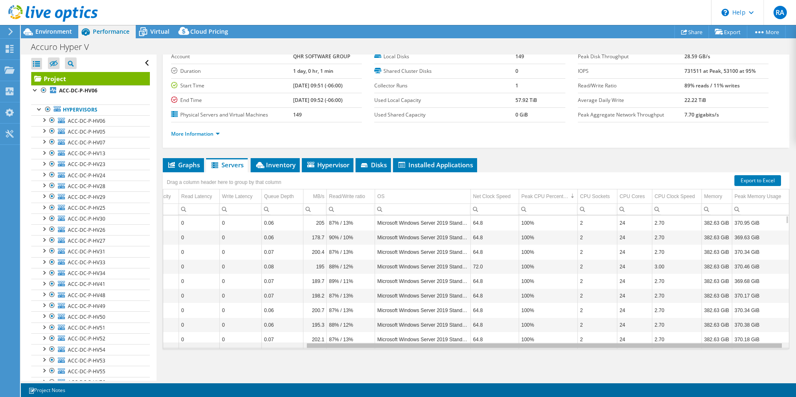
drag, startPoint x: 619, startPoint y: 347, endPoint x: 582, endPoint y: 316, distance: 47.9
click at [579, 342] on body "RA End User Robert Armstrong robert.armstrong@qhrtech.com QHR SOFTWARE GROUP My…" at bounding box center [398, 198] width 796 height 397
click at [711, 195] on div "Memory" at bounding box center [713, 197] width 18 height 10
click at [713, 195] on div "Memory" at bounding box center [713, 197] width 18 height 10
drag, startPoint x: 622, startPoint y: 347, endPoint x: 627, endPoint y: 359, distance: 13.8
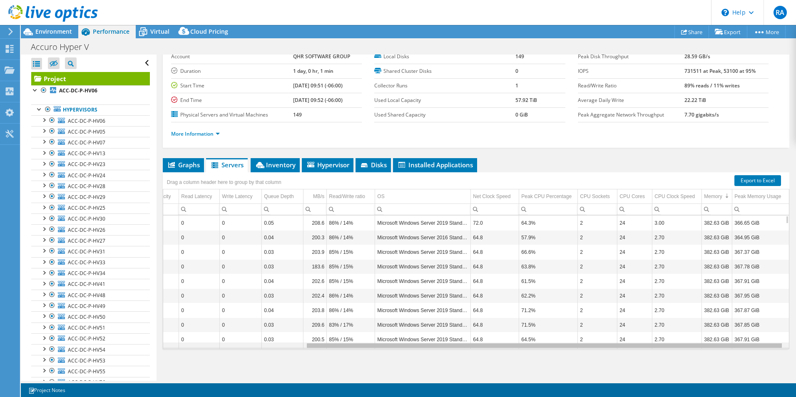
click at [627, 359] on body "RA End User Robert Armstrong robert.armstrong@qhrtech.com QHR SOFTWARE GROUP My…" at bounding box center [398, 198] width 796 height 397
click at [624, 152] on div "Project Details Prepared for: Shane Hibberd, shane.hibberd@qhrtech.com Account …" at bounding box center [476, 195] width 639 height 371
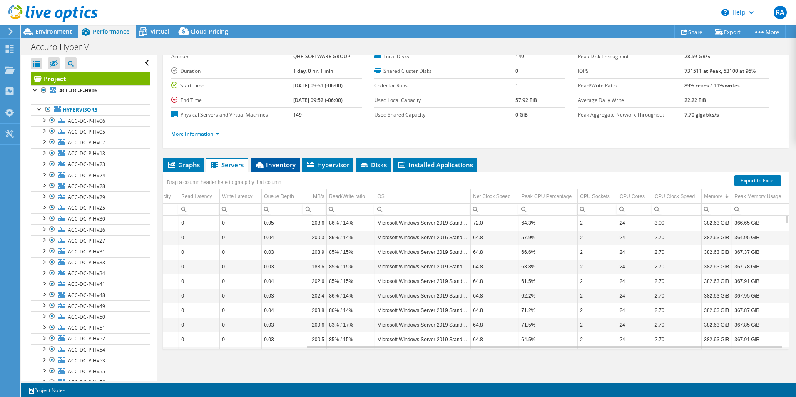
click at [278, 165] on span "Inventory" at bounding box center [275, 165] width 41 height 8
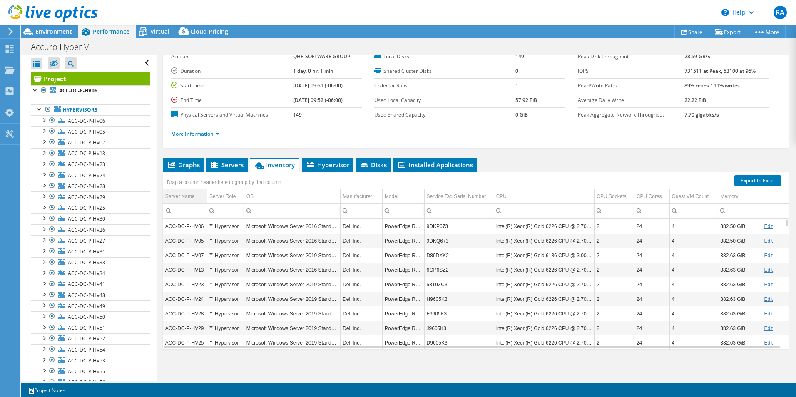
click at [193, 198] on div "Server Name" at bounding box center [180, 197] width 30 height 10
click at [194, 197] on td "Server Name" at bounding box center [185, 197] width 44 height 15
click at [407, 192] on td "Model" at bounding box center [403, 197] width 42 height 15
click at [407, 193] on td "Model" at bounding box center [403, 197] width 42 height 15
click at [411, 198] on td "Model" at bounding box center [403, 197] width 42 height 15
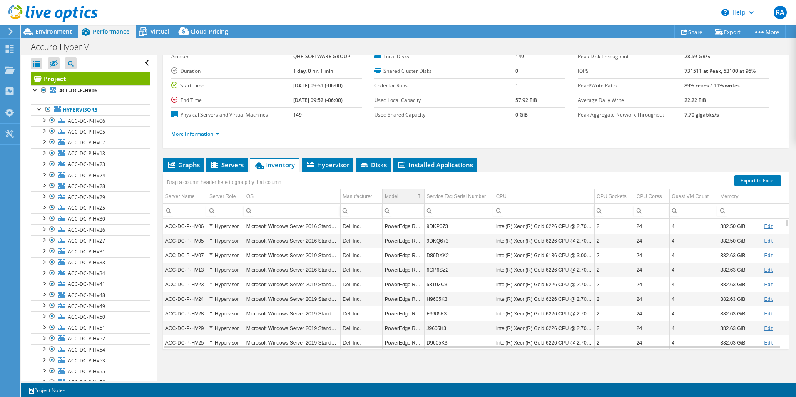
click at [411, 197] on td "Model" at bounding box center [403, 197] width 42 height 15
click at [407, 195] on td "Model" at bounding box center [403, 197] width 42 height 15
click at [339, 167] on span "Hypervisor" at bounding box center [327, 165] width 43 height 8
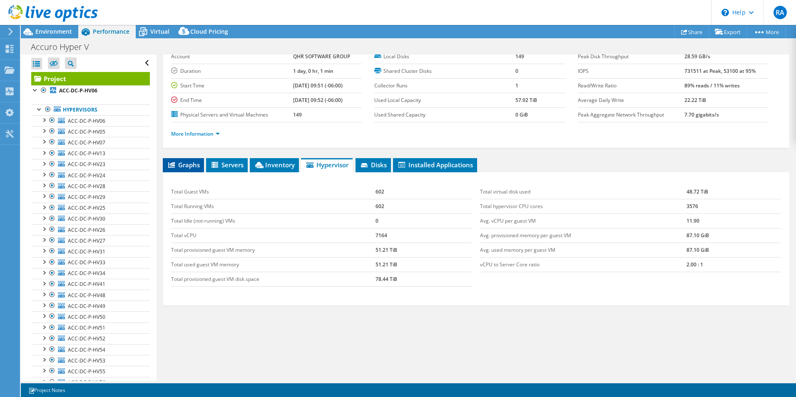
click at [185, 162] on span "Graphs" at bounding box center [183, 165] width 33 height 8
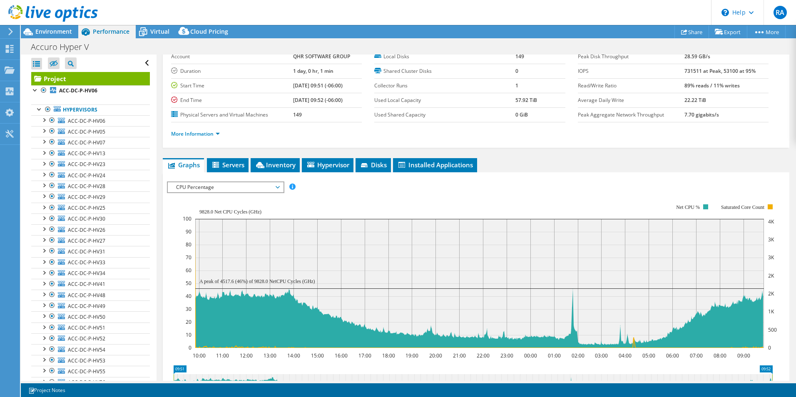
click at [540, 166] on ul "Graphs Servers Inventory Hypervisor Disks Cluster Disks Installed Applications" at bounding box center [476, 165] width 627 height 14
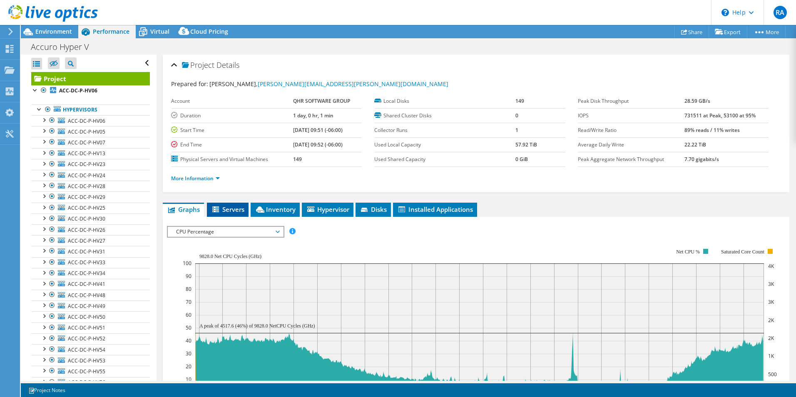
click at [230, 210] on span "Servers" at bounding box center [227, 209] width 33 height 8
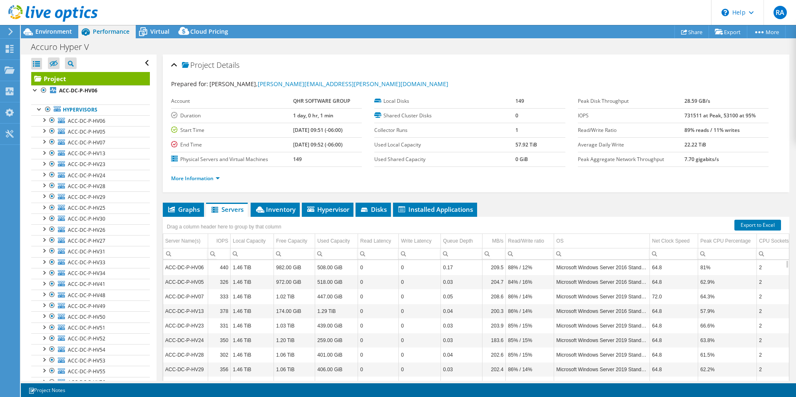
click at [591, 137] on td "Read/Write Ratio" at bounding box center [631, 130] width 107 height 15
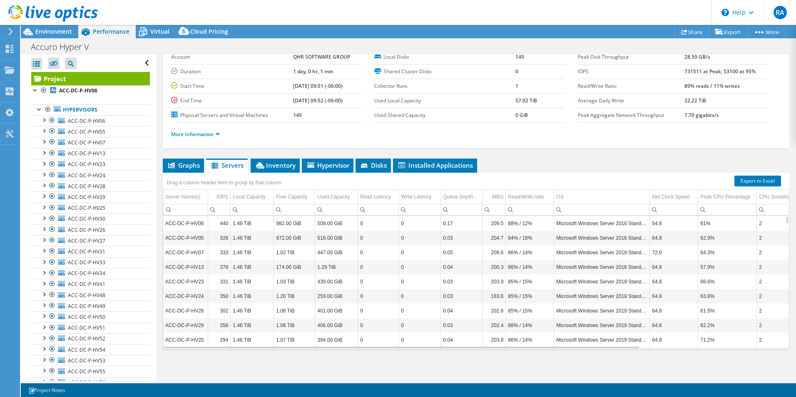
scroll to position [45, 0]
click at [272, 162] on span "Inventory" at bounding box center [275, 165] width 41 height 8
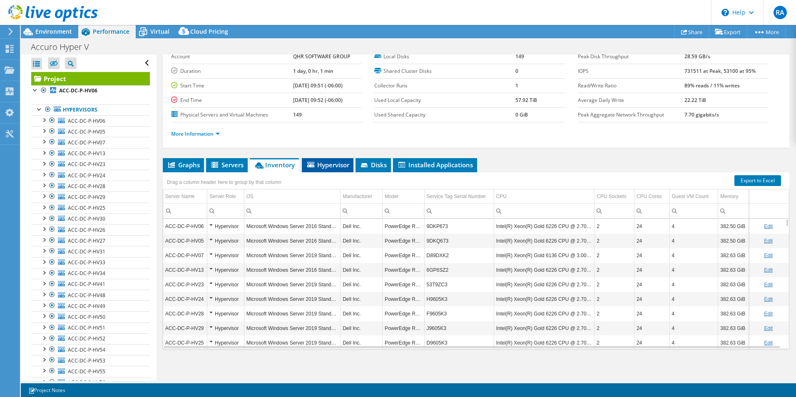
click at [336, 168] on span "Hypervisor" at bounding box center [327, 165] width 43 height 8
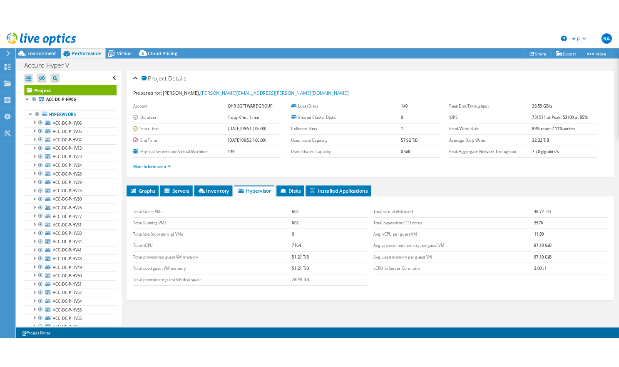
scroll to position [0, 0]
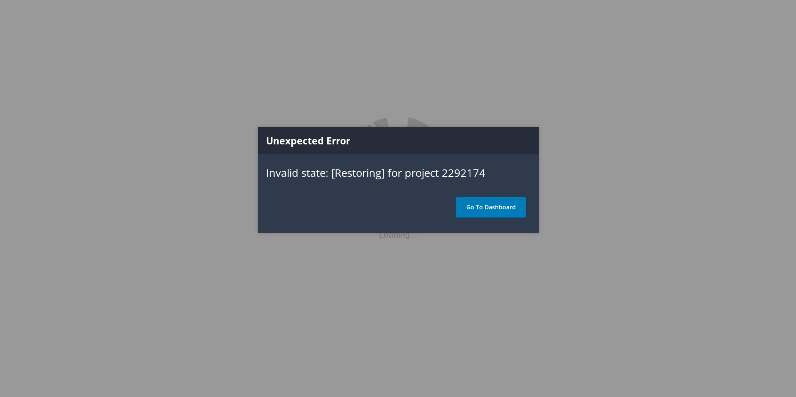
click at [601, 100] on div at bounding box center [398, 198] width 796 height 397
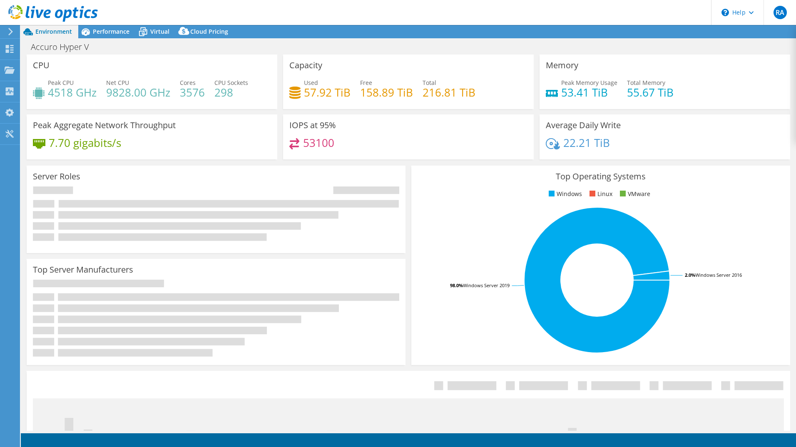
select select "[GEOGRAPHIC_DATA]"
select select "USD"
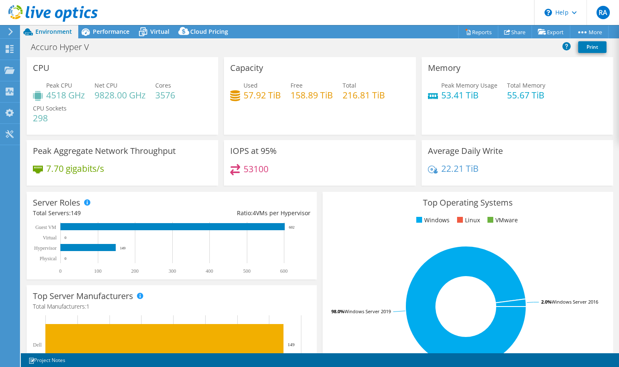
click at [8, 34] on icon at bounding box center [10, 31] width 6 height 7
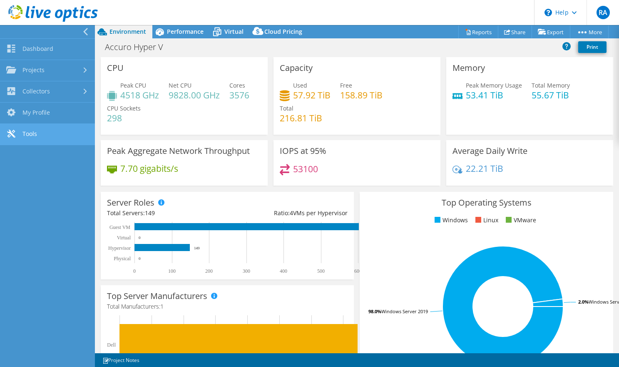
click at [37, 133] on link "Tools" at bounding box center [47, 134] width 95 height 21
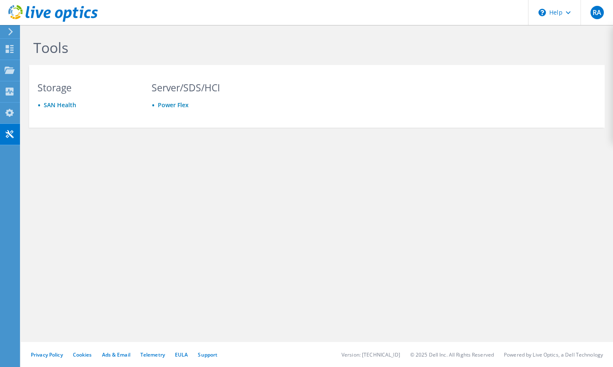
click at [191, 88] on h3 "Server/SDS/HCI" at bounding box center [201, 87] width 98 height 9
click at [180, 108] on link "Power Flex" at bounding box center [173, 105] width 31 height 8
drag, startPoint x: 12, startPoint y: 92, endPoint x: 16, endPoint y: 91, distance: 4.6
click at [12, 92] on icon at bounding box center [10, 91] width 10 height 8
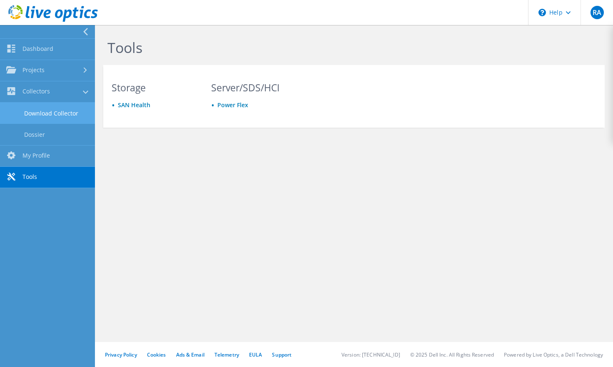
click at [68, 113] on link "Download Collector" at bounding box center [47, 112] width 95 height 21
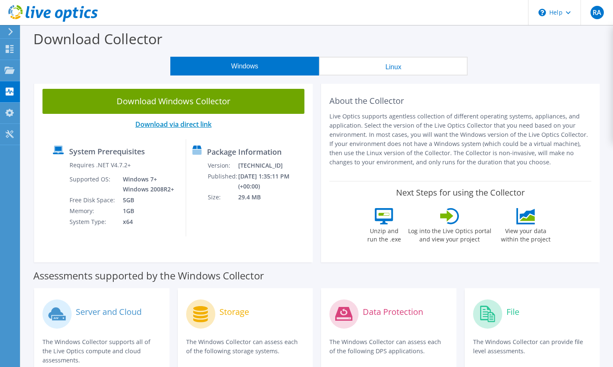
click at [197, 125] on link "Download via direct link" at bounding box center [173, 124] width 76 height 9
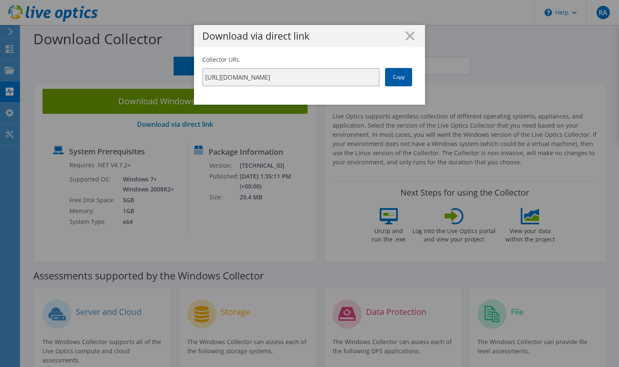
click at [402, 77] on link "Copy" at bounding box center [398, 77] width 27 height 18
click at [469, 152] on div "Download via direct link Collector URL [URL][DOMAIN_NAME] Copy" at bounding box center [309, 183] width 619 height 317
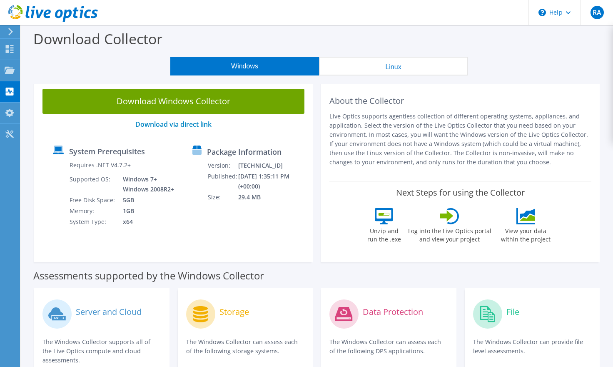
click at [459, 143] on p "Live Optics supports agentless collection of different operating systems, appli…" at bounding box center [460, 139] width 262 height 55
click at [386, 132] on p "Live Optics supports agentless collection of different operating systems, appli…" at bounding box center [460, 139] width 262 height 55
click at [32, 69] on div "Projects" at bounding box center [40, 70] width 40 height 21
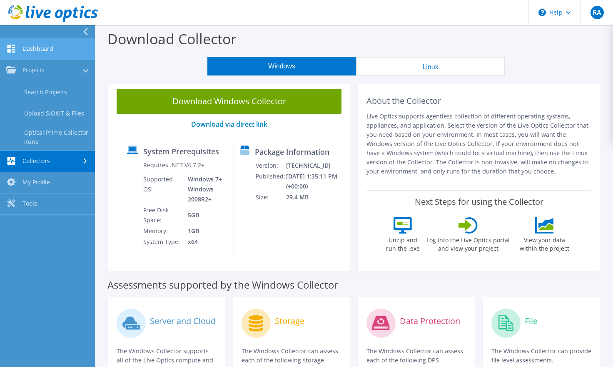
click at [50, 47] on link "Dashboard" at bounding box center [47, 49] width 95 height 21
